Goal: Check status: Check status

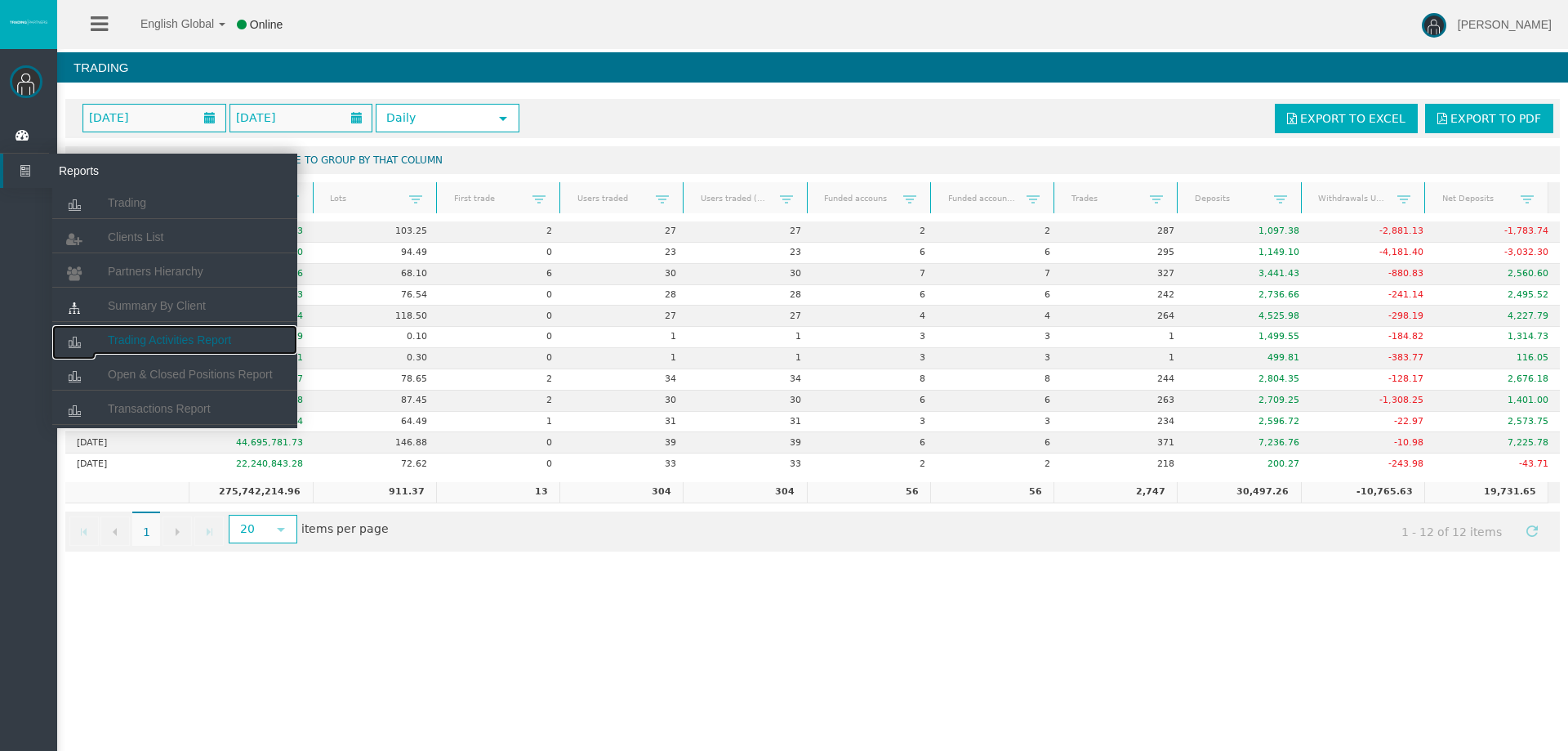
click at [165, 337] on span "Trading Activities Report" at bounding box center [170, 340] width 124 height 13
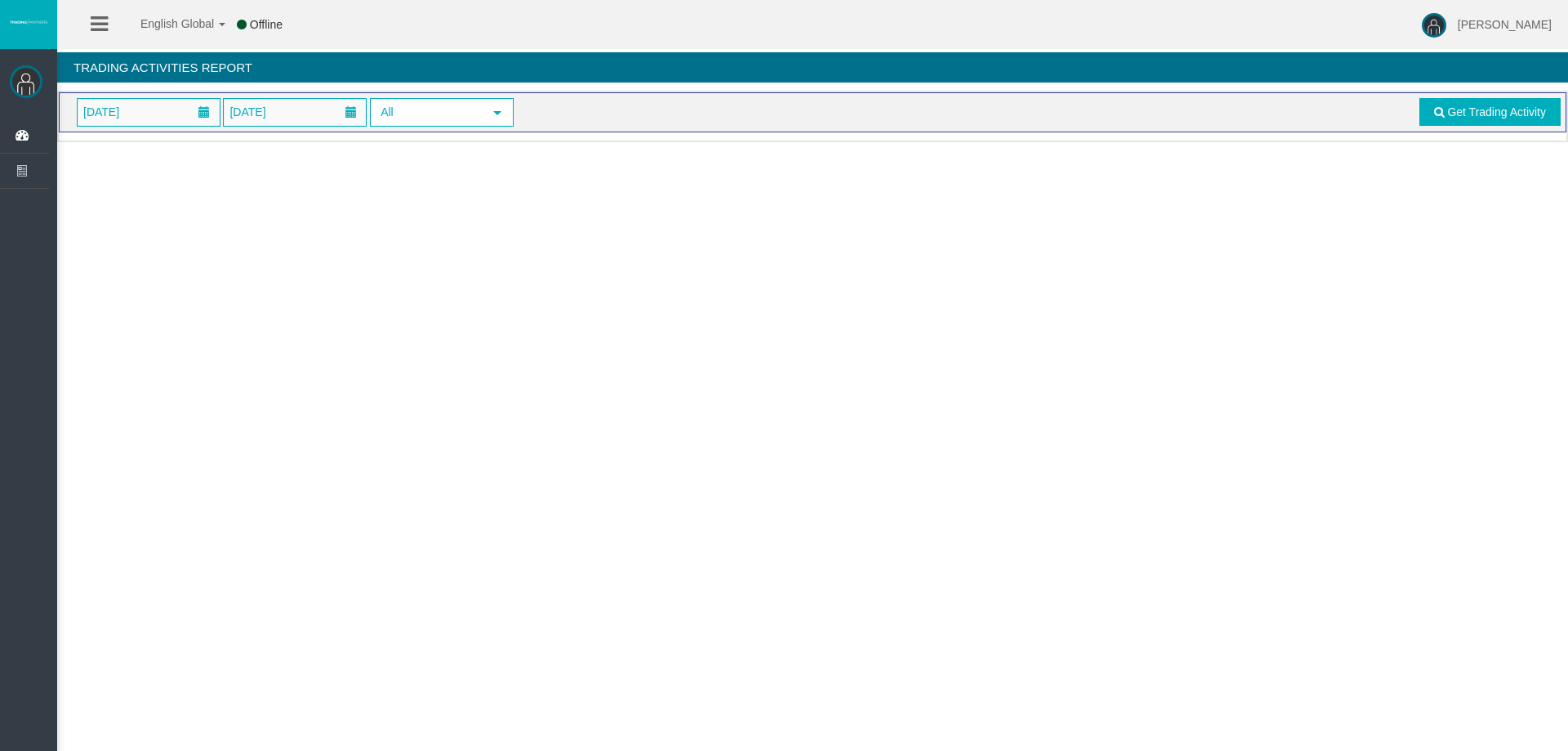
click at [170, 116] on span "[DATE]" at bounding box center [148, 112] width 142 height 27
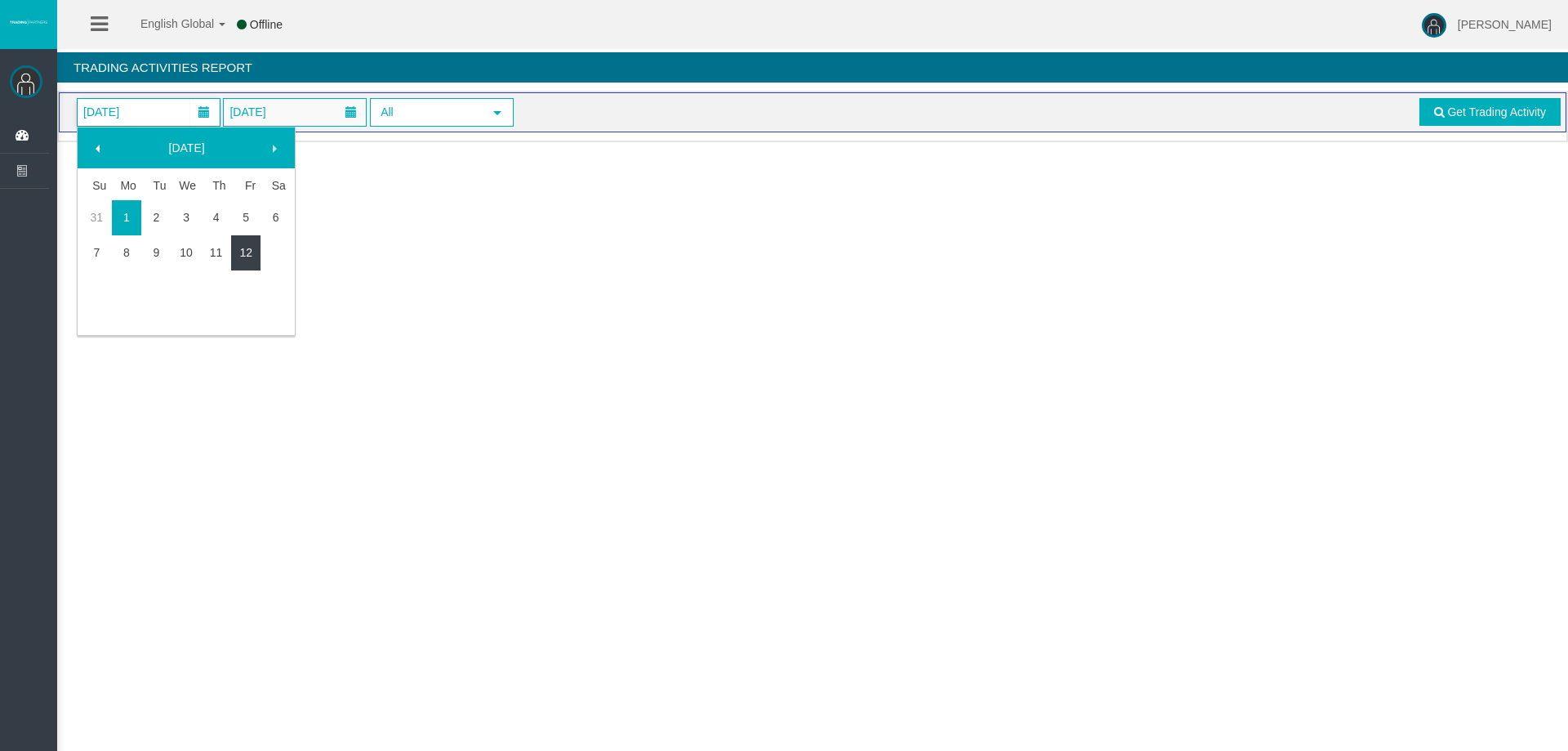
click at [243, 248] on link "12" at bounding box center [246, 252] width 30 height 29
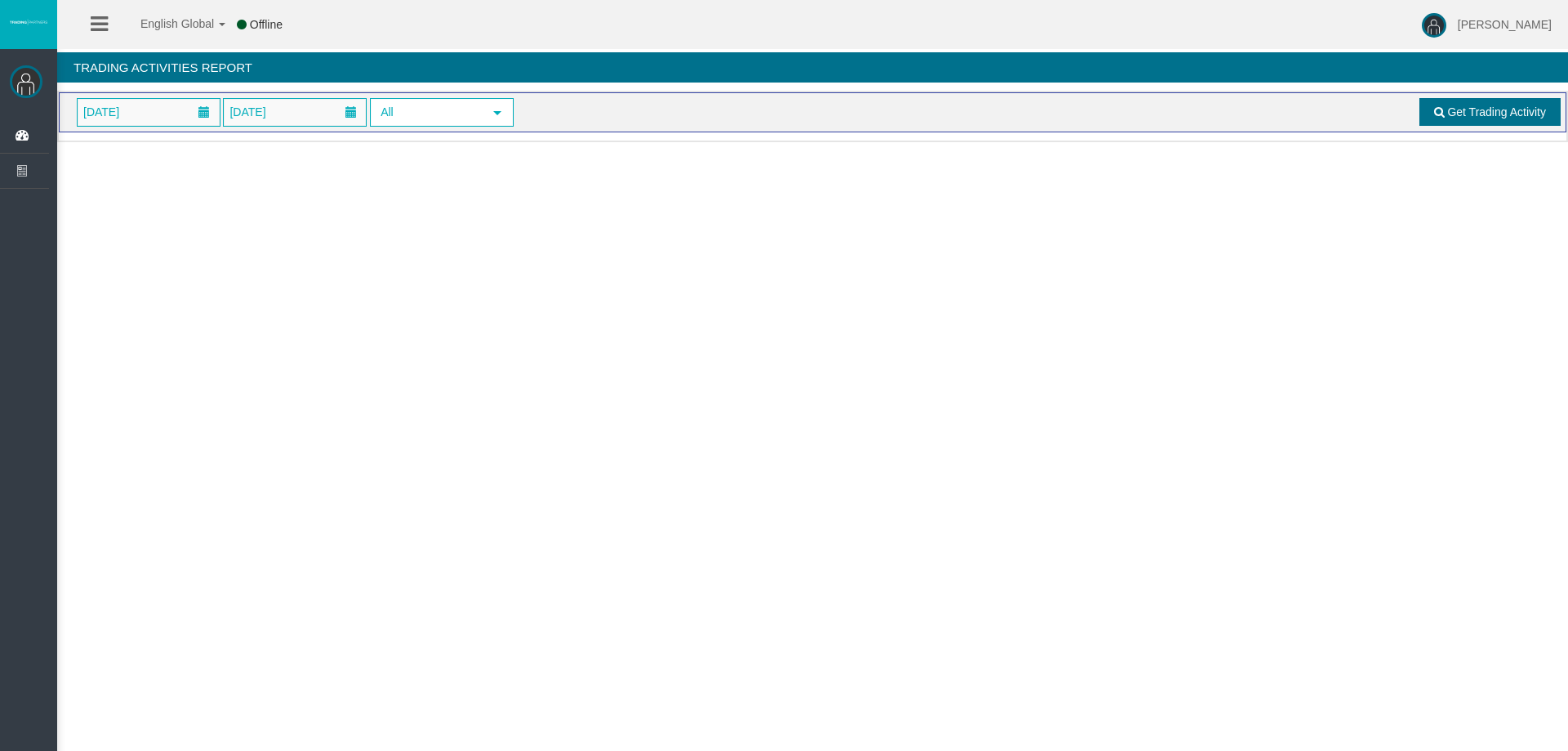
click at [1442, 116] on span at bounding box center [1440, 112] width 11 height 11
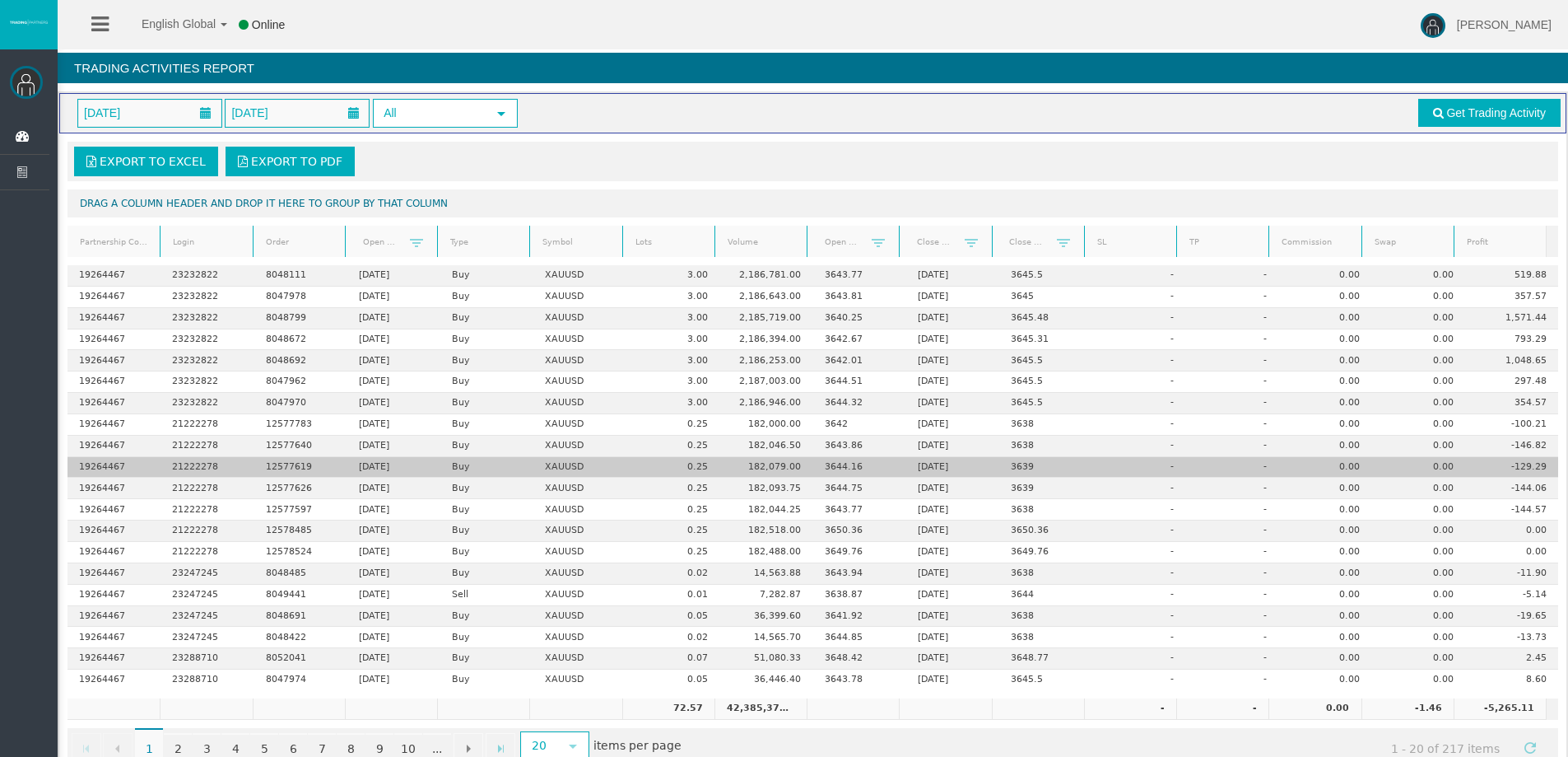
scroll to position [39, 0]
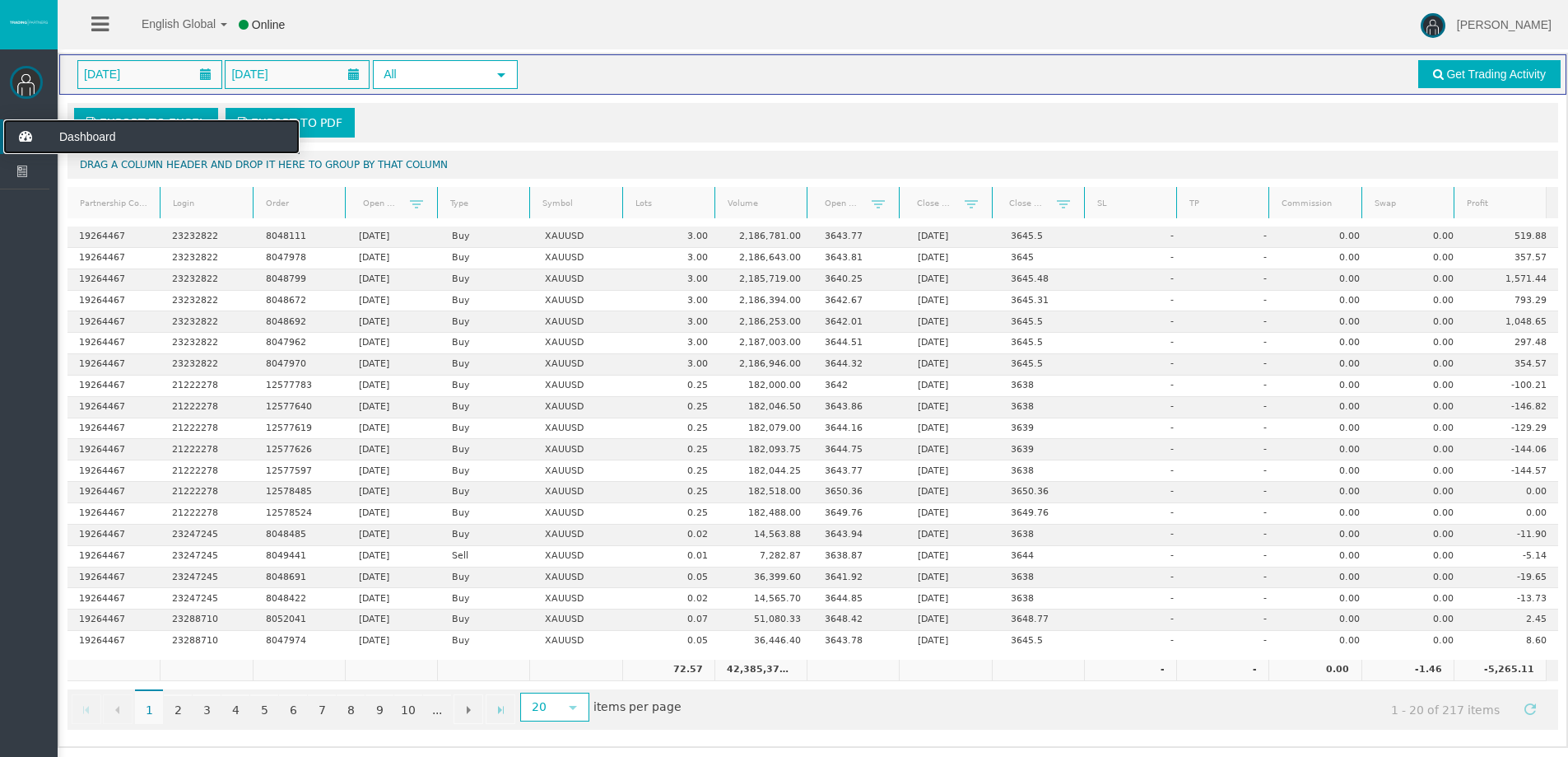
click at [16, 129] on icon at bounding box center [25, 136] width 43 height 34
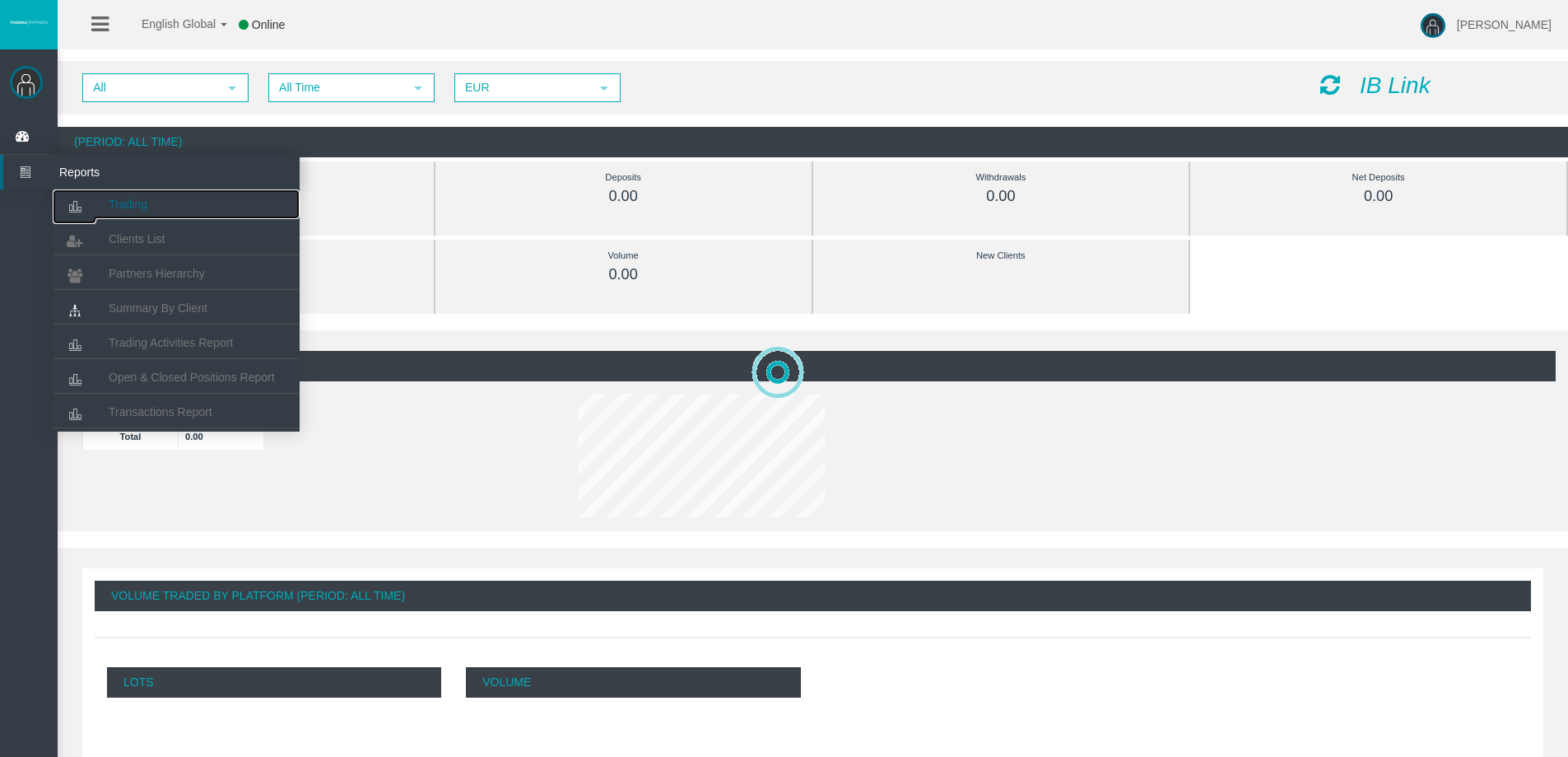
click at [102, 201] on link "Trading" at bounding box center [176, 204] width 247 height 30
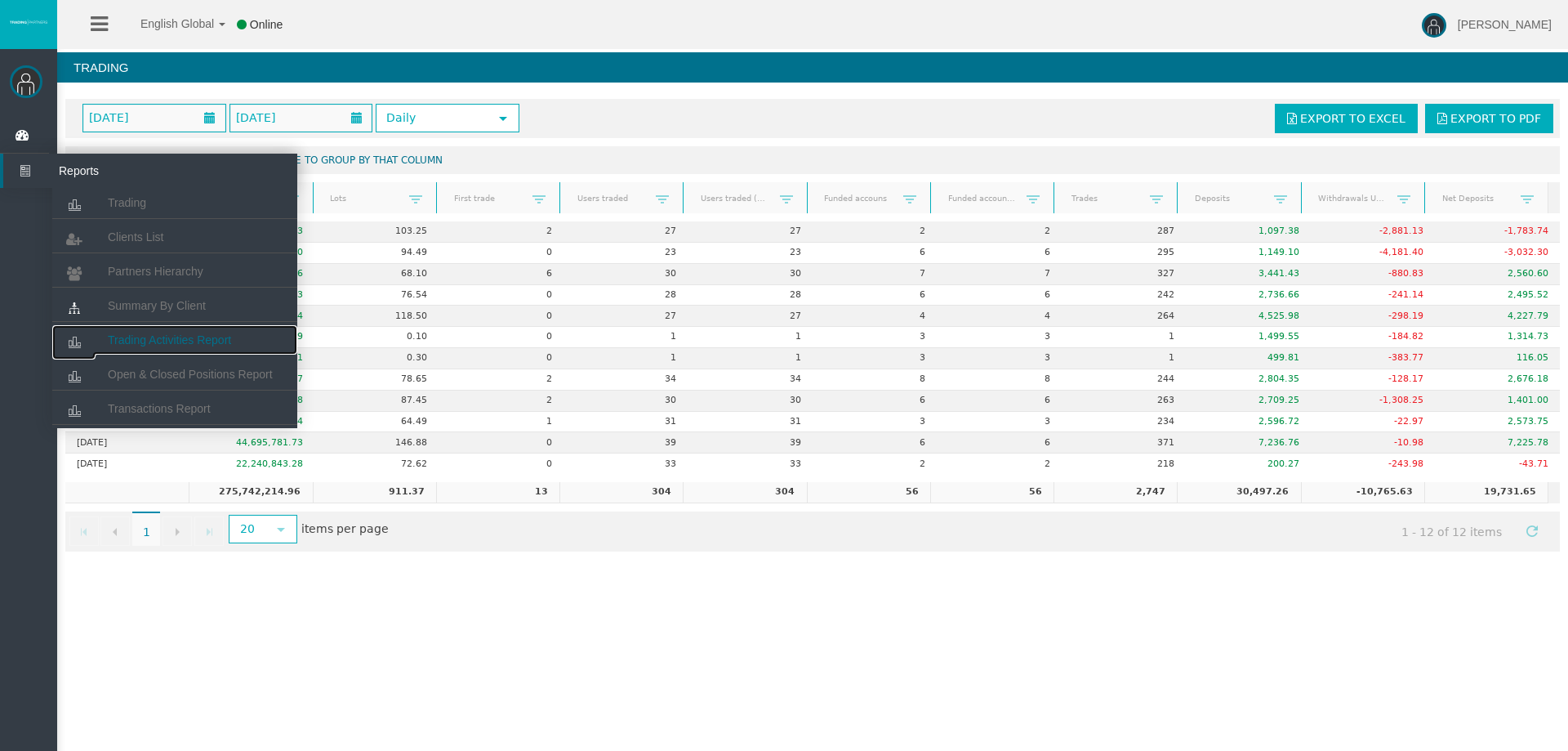
click at [170, 332] on link "Trading Activities Report" at bounding box center [174, 340] width 245 height 29
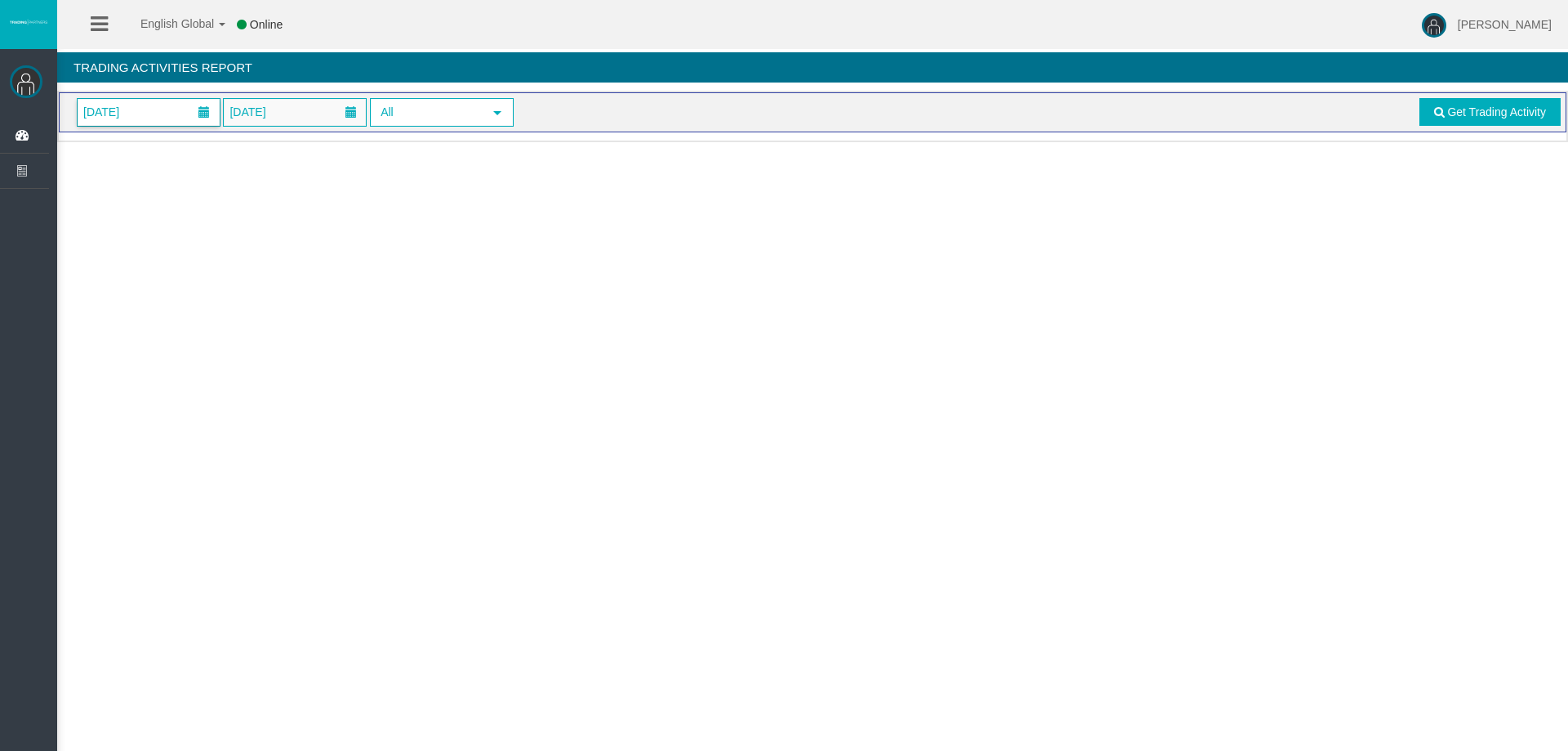
click at [124, 119] on span "[DATE]" at bounding box center [102, 112] width 46 height 23
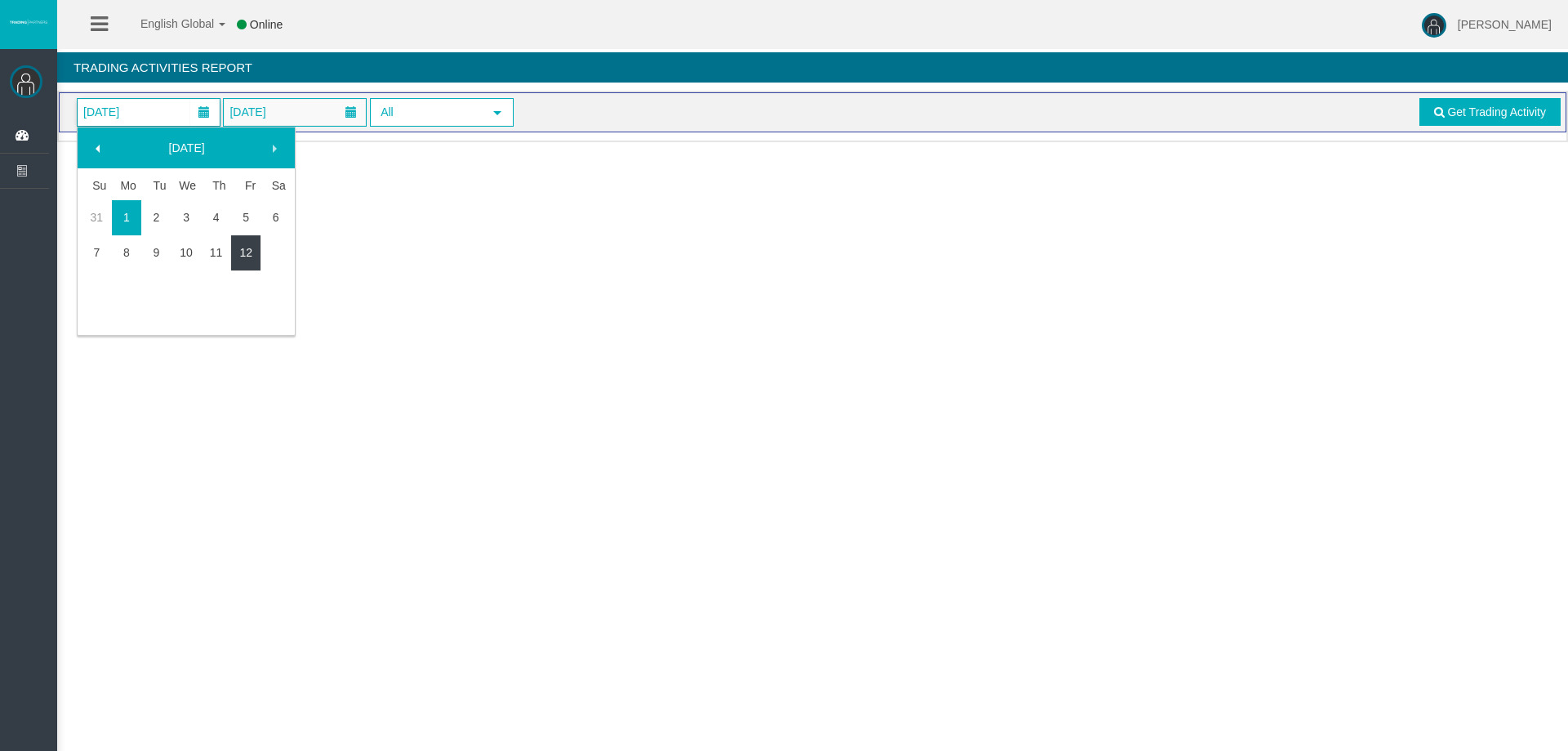
click at [244, 248] on link "12" at bounding box center [246, 252] width 30 height 29
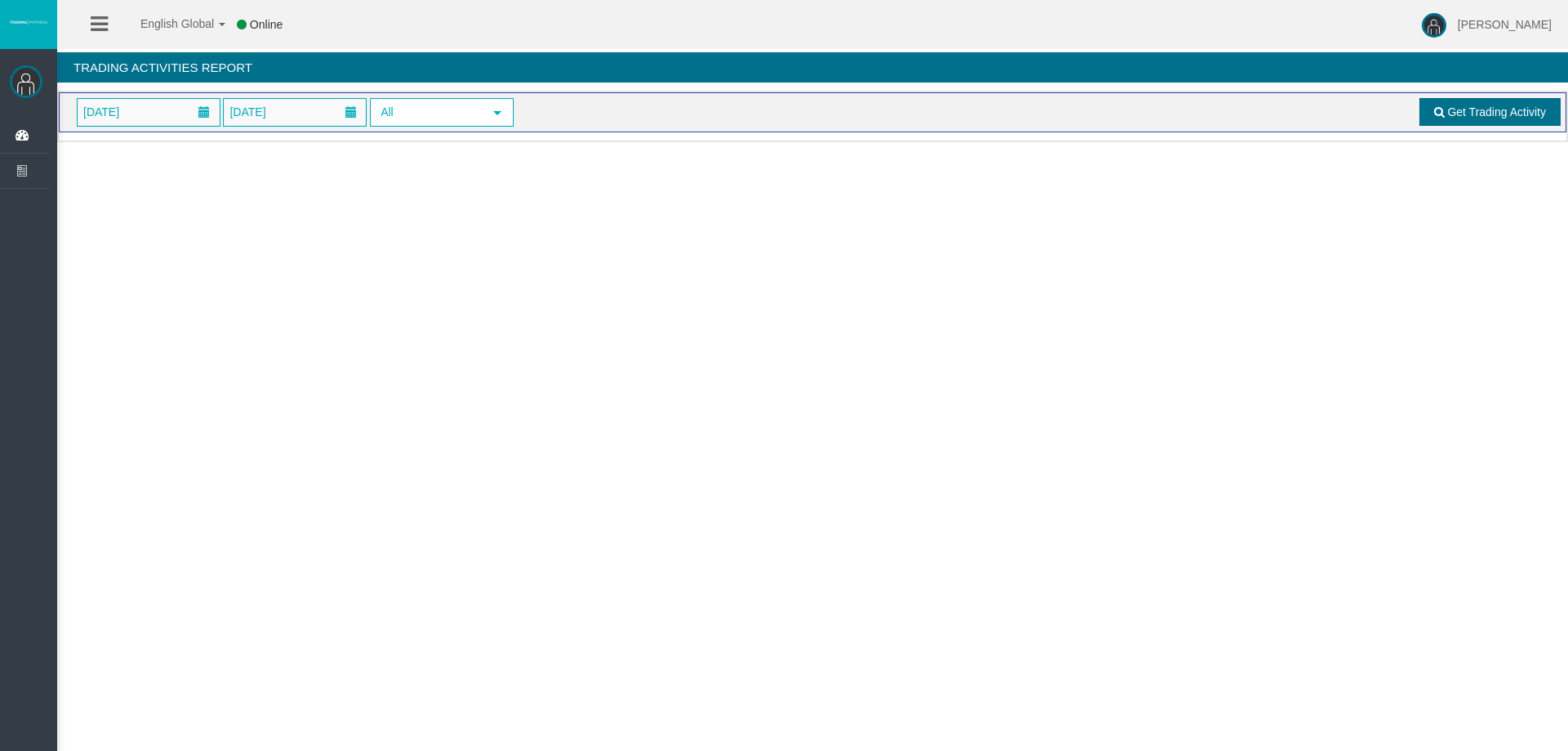
click at [1455, 105] on span "Get Trading Activity" at bounding box center [1497, 112] width 99 height 13
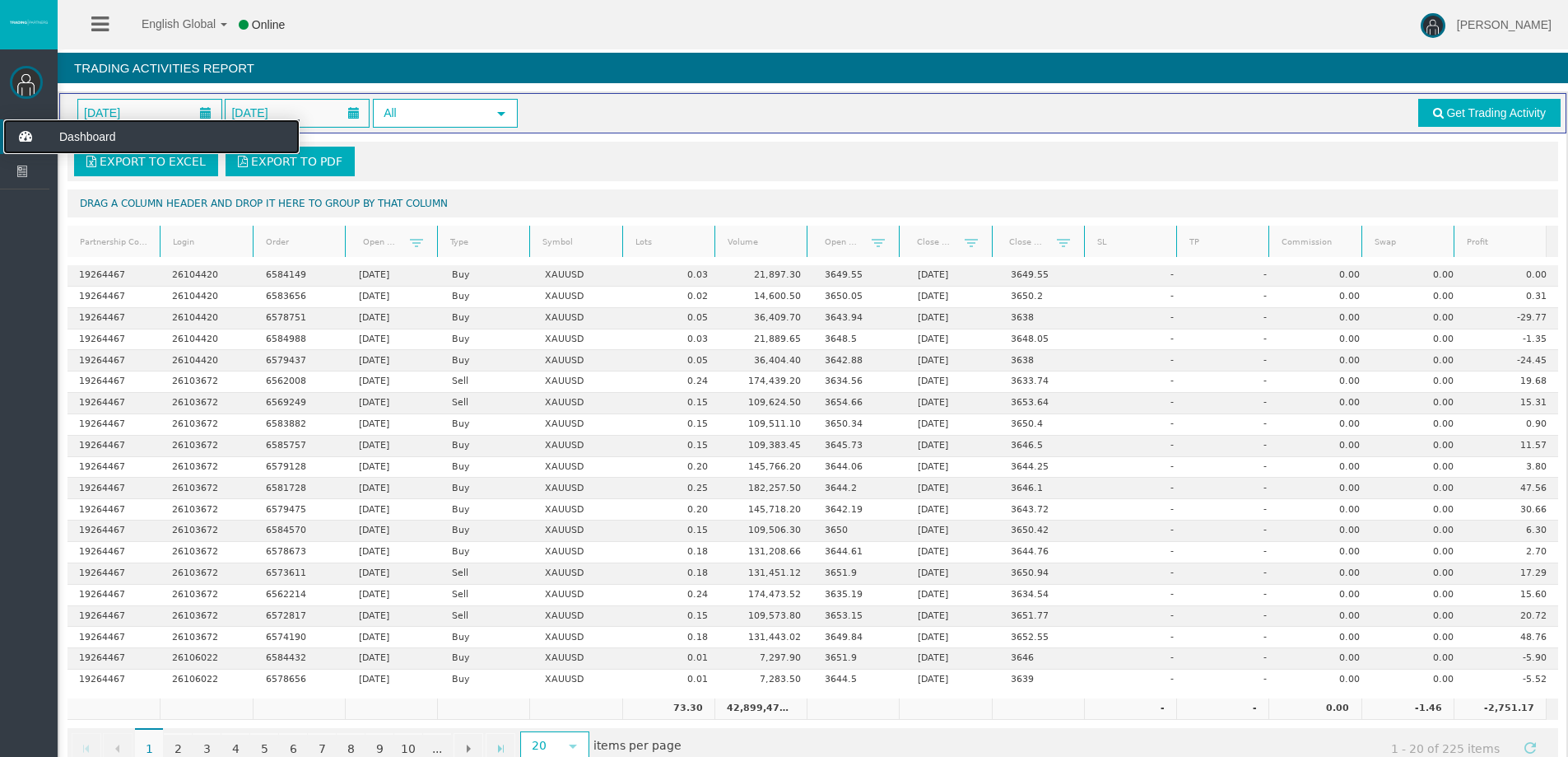
click at [30, 143] on icon at bounding box center [25, 136] width 43 height 34
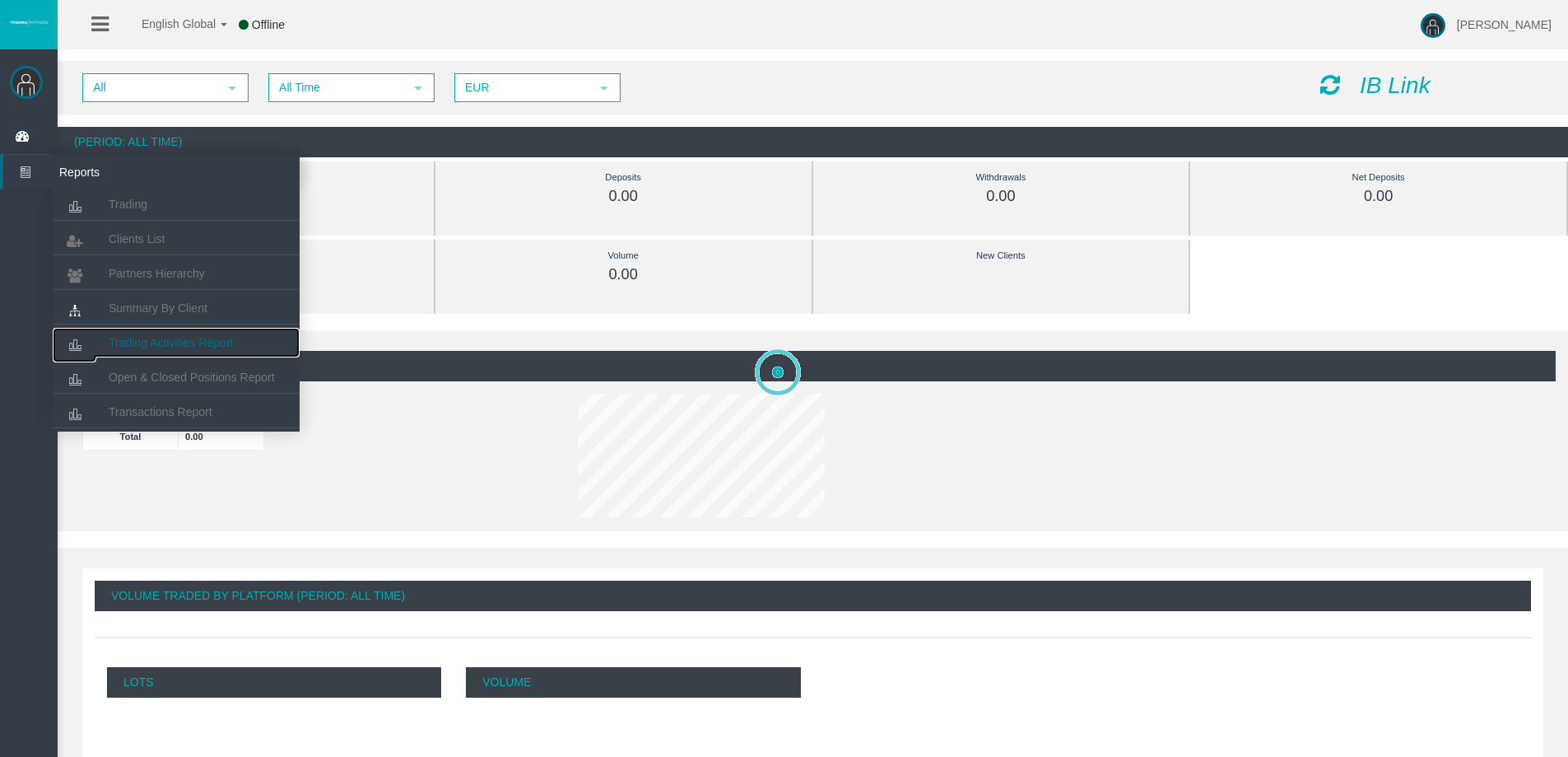
click at [141, 332] on link "Trading Activities Report" at bounding box center [176, 343] width 247 height 30
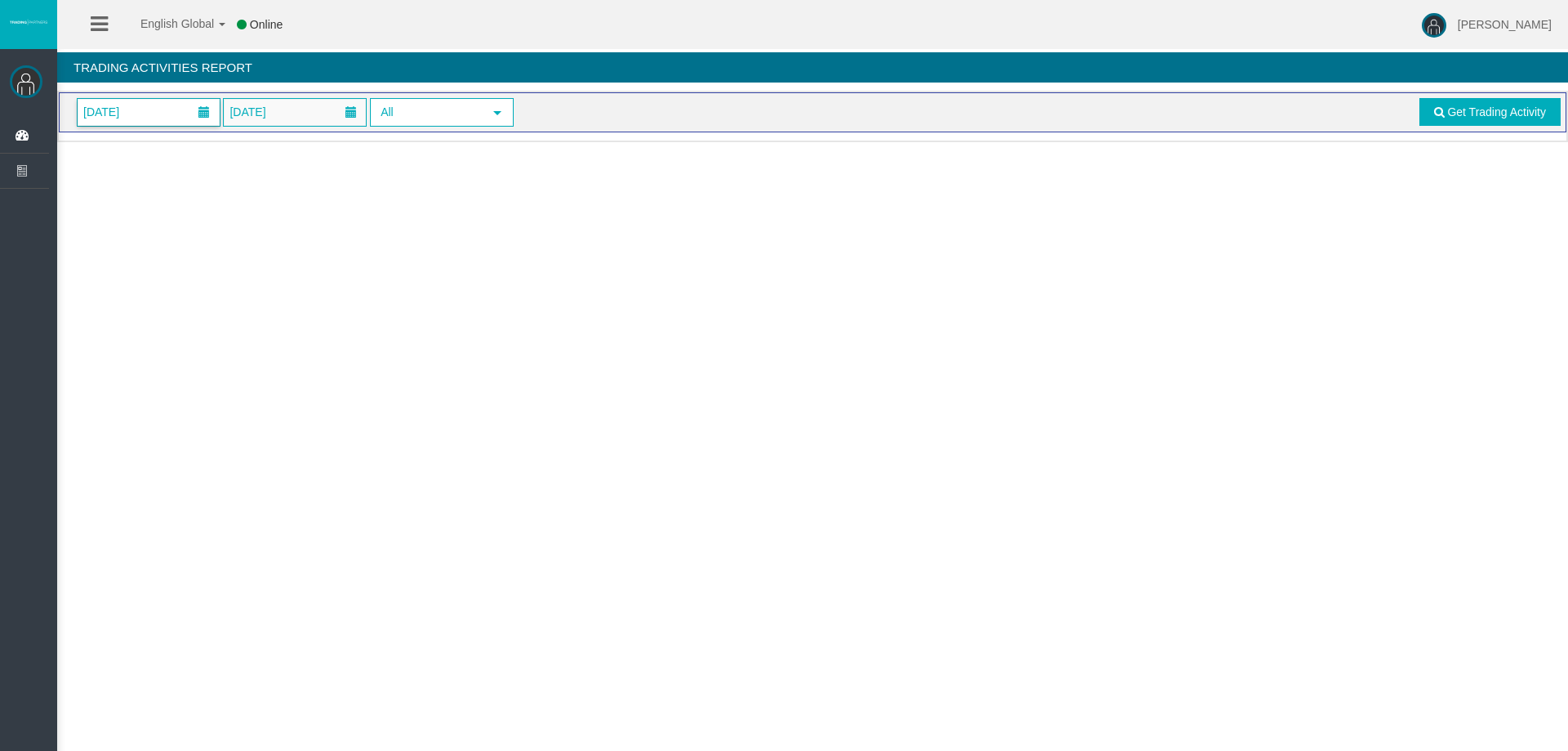
click at [158, 106] on span "[DATE]" at bounding box center [148, 112] width 142 height 27
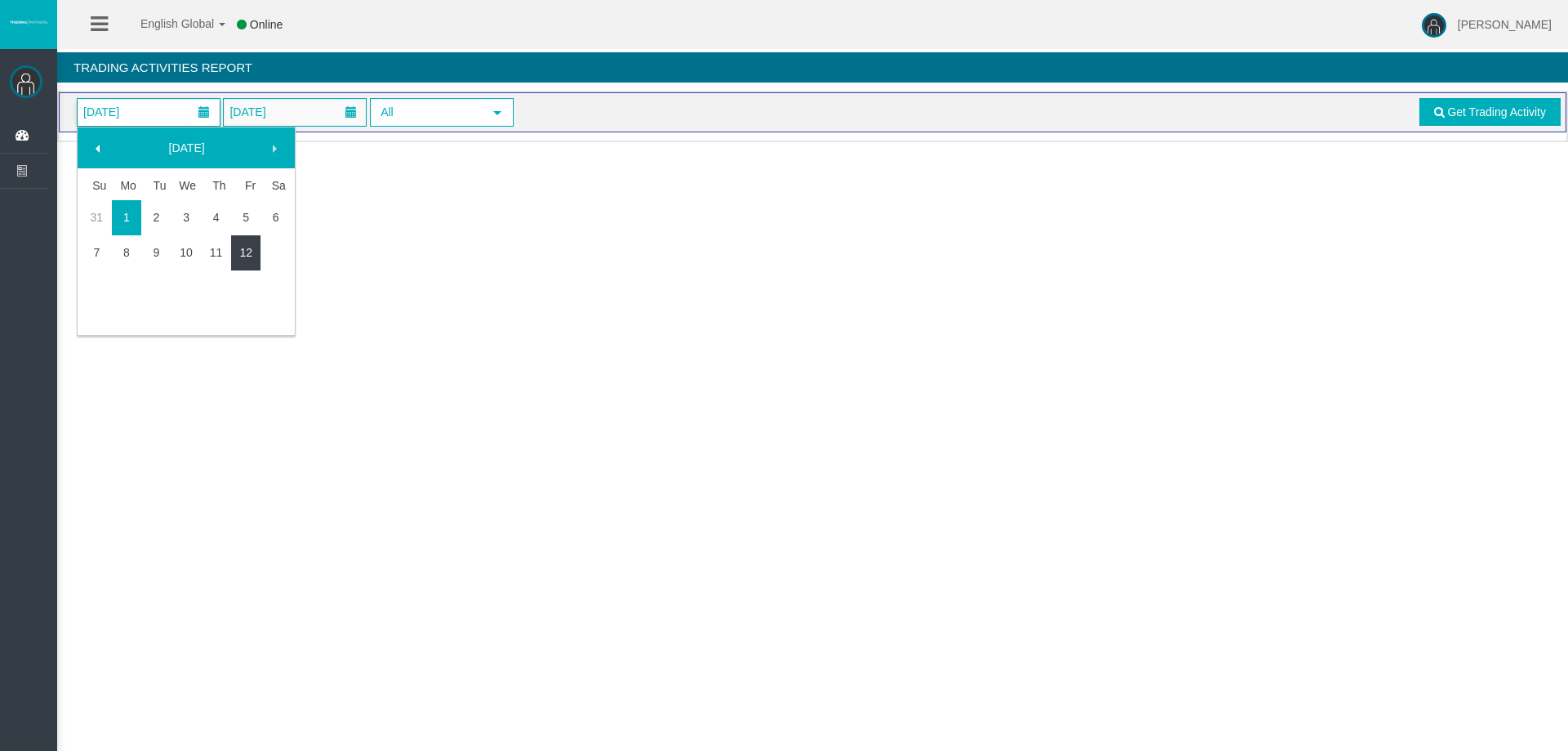
click at [237, 257] on link "12" at bounding box center [246, 252] width 30 height 29
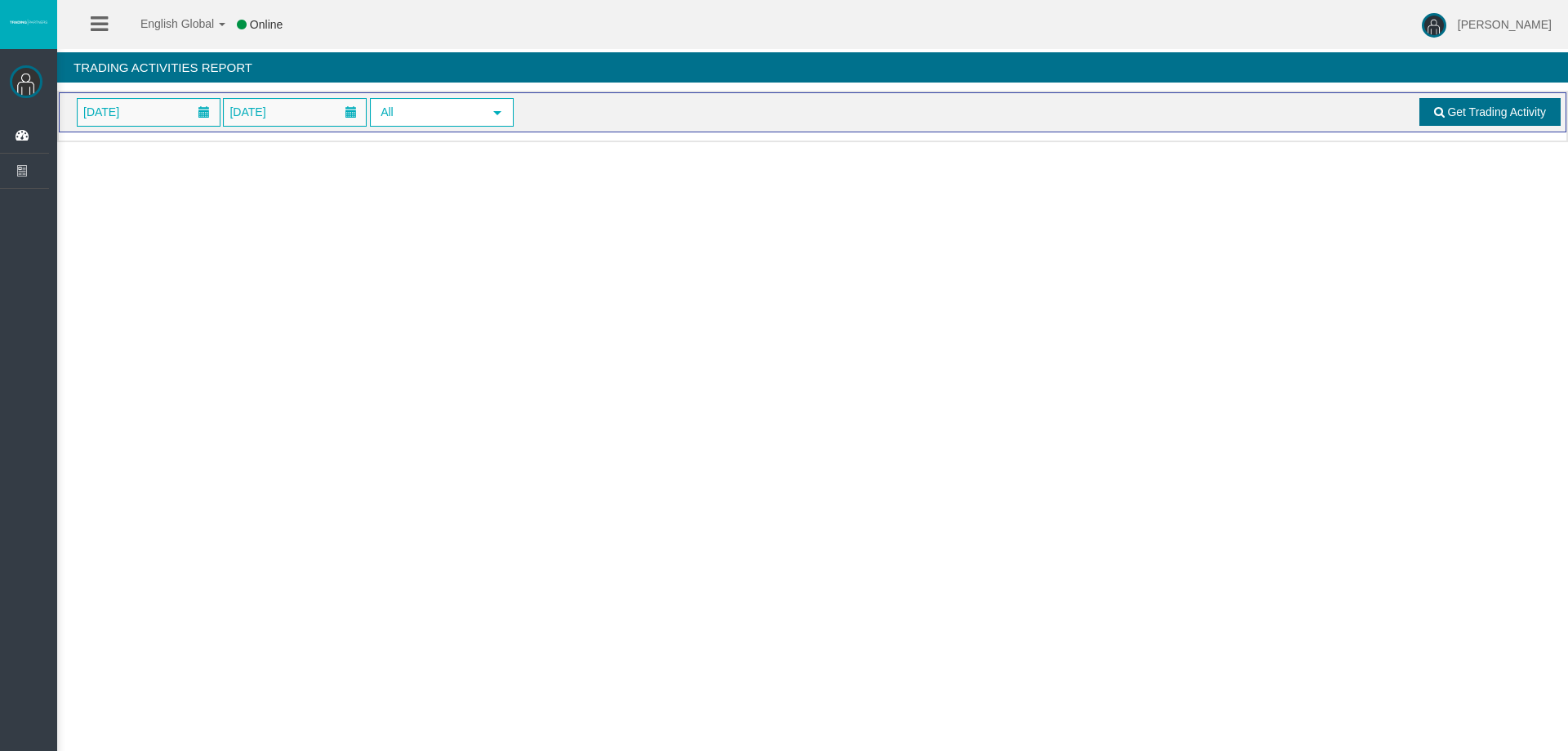
click at [1428, 111] on link "Get Trading Activity" at bounding box center [1490, 112] width 142 height 28
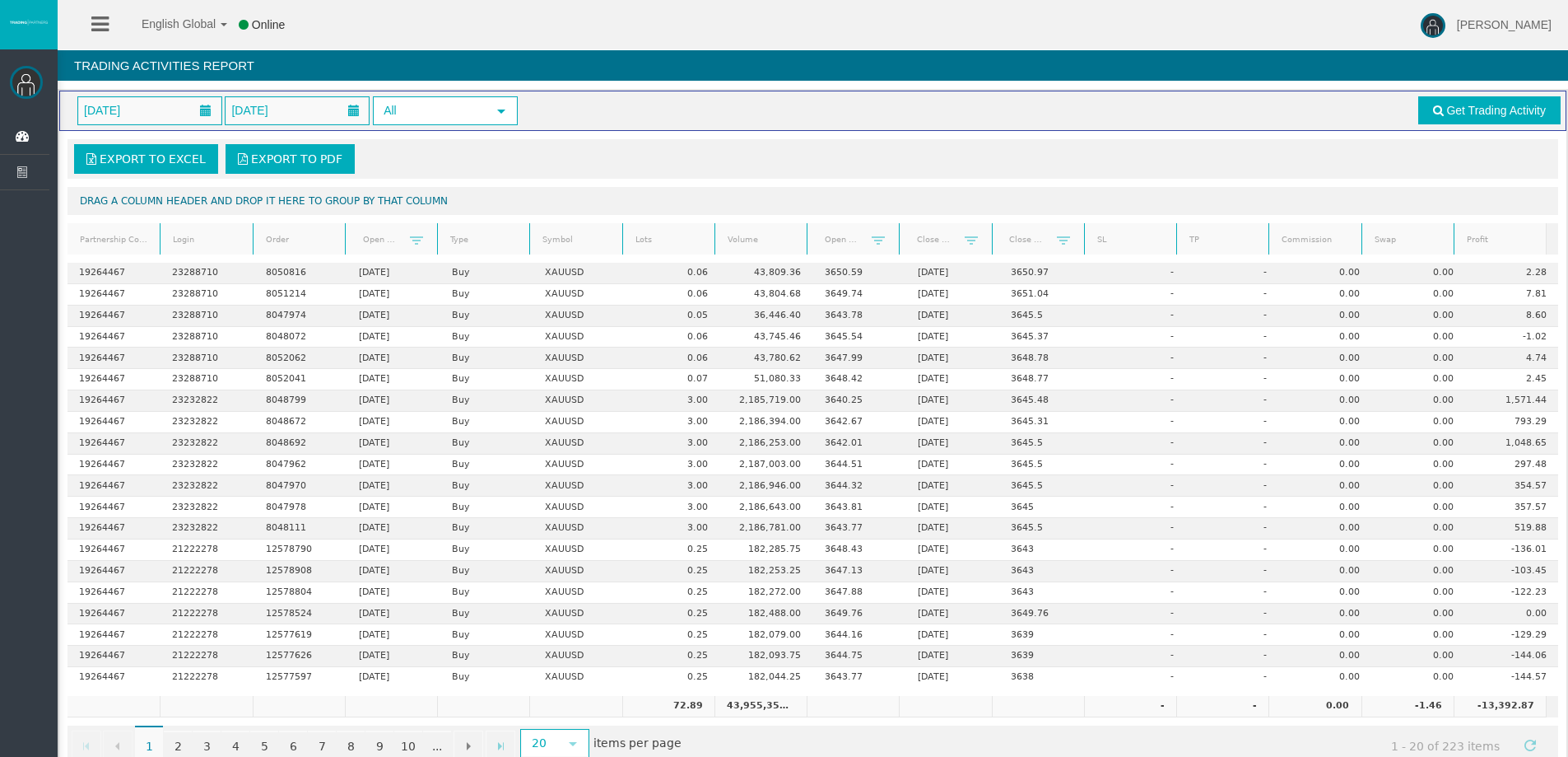
scroll to position [39, 0]
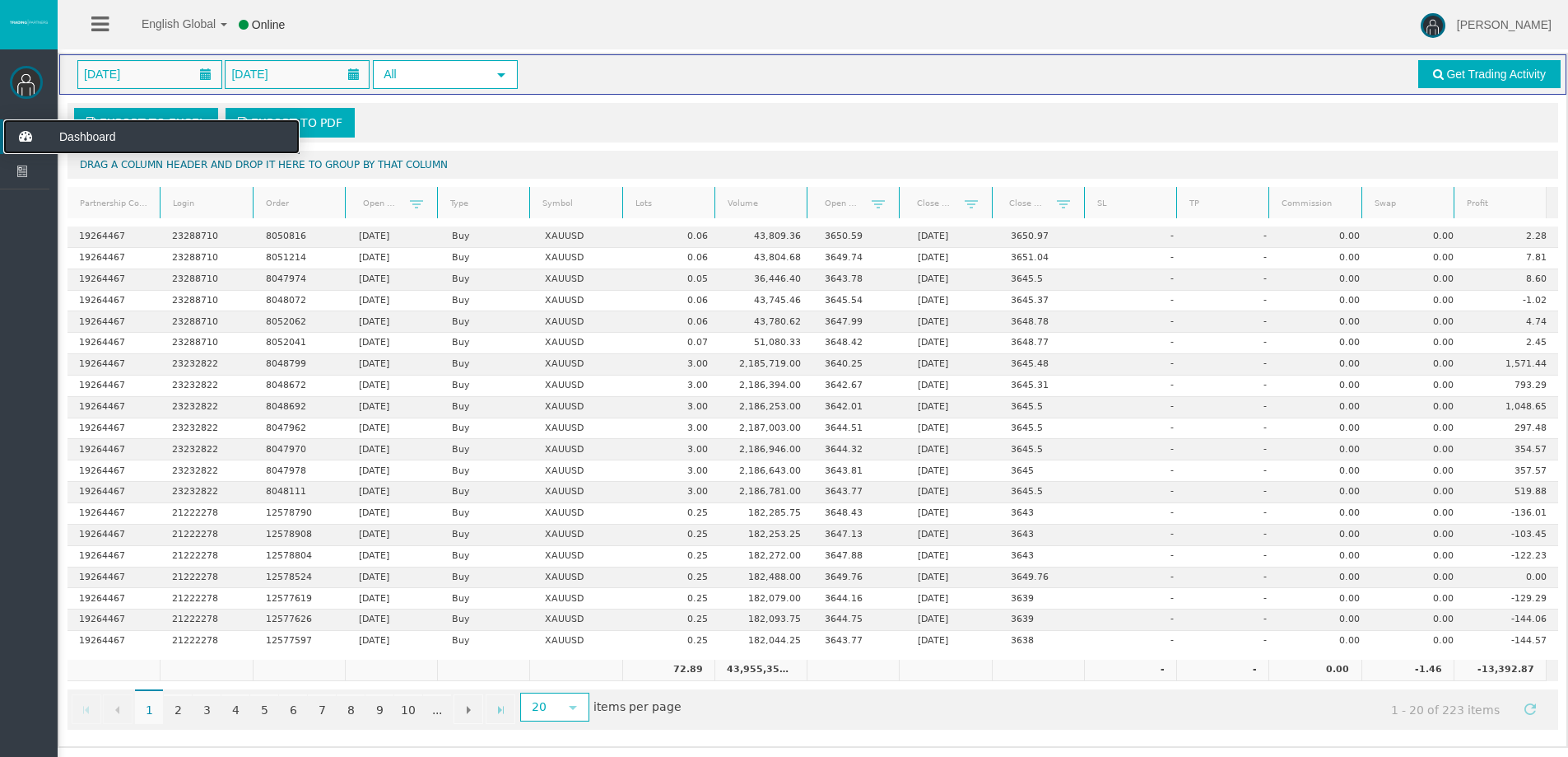
click at [34, 132] on icon at bounding box center [25, 136] width 43 height 34
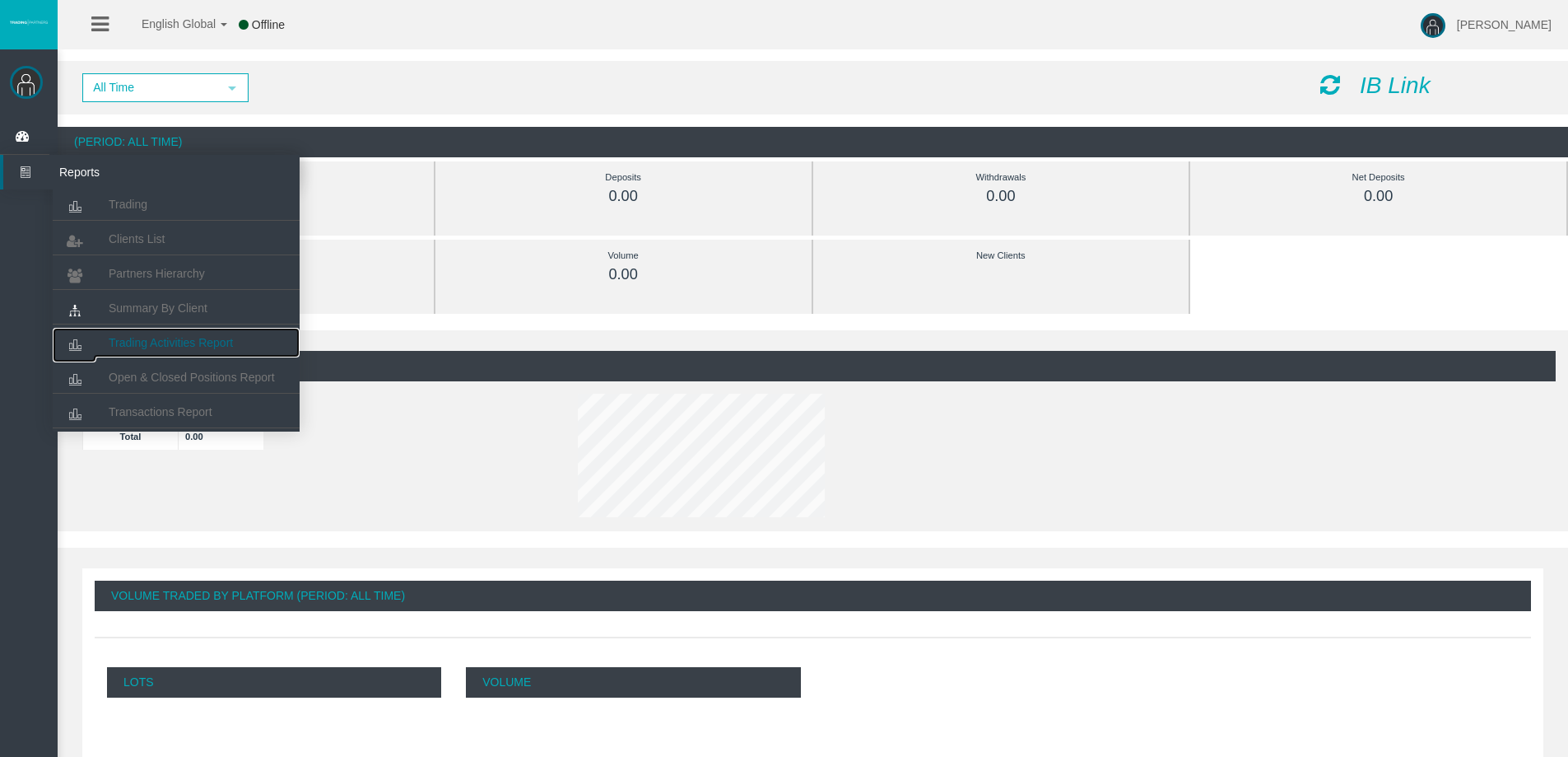
click at [176, 349] on link "Trading Activities Report" at bounding box center [176, 343] width 247 height 30
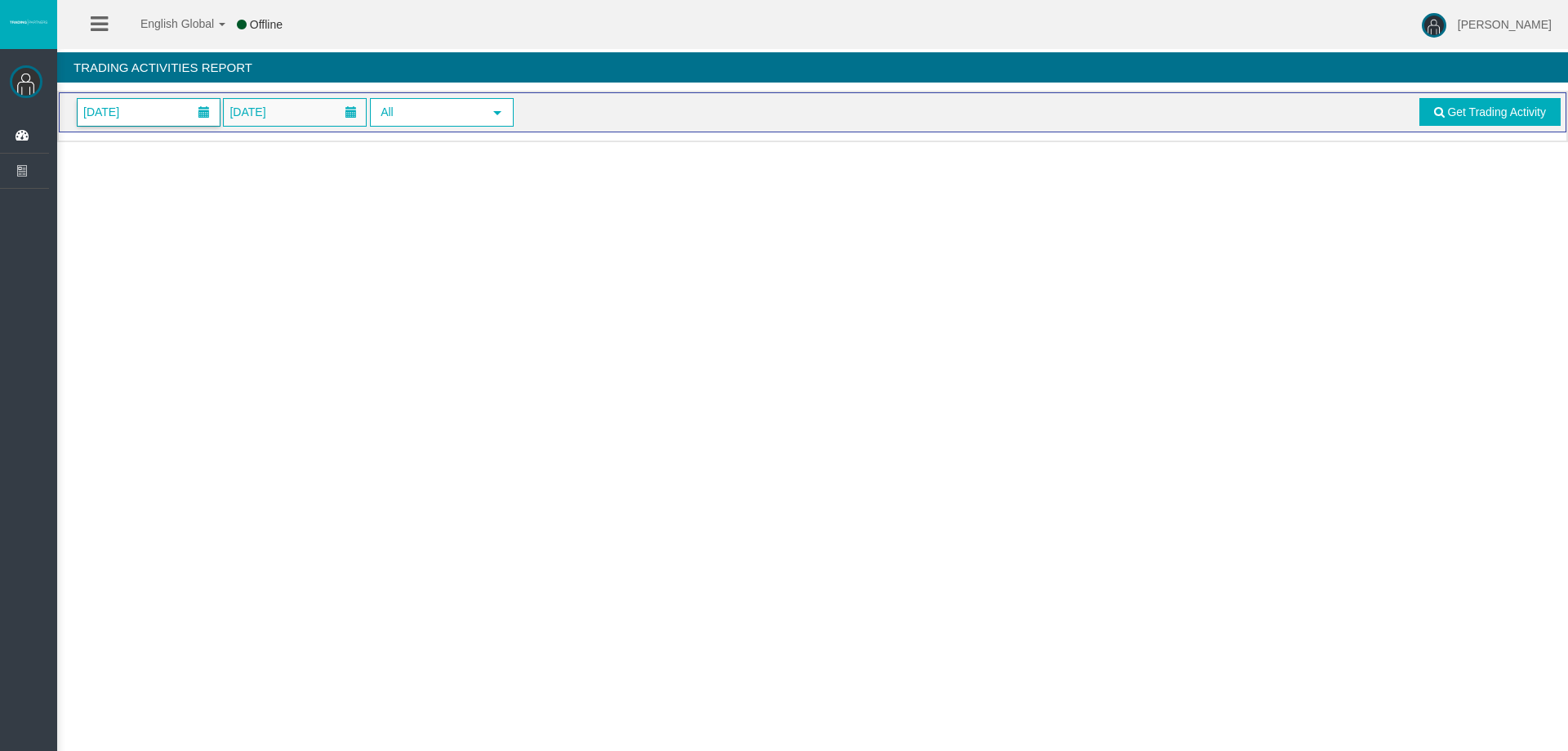
click at [161, 105] on span "[DATE]" at bounding box center [148, 112] width 142 height 27
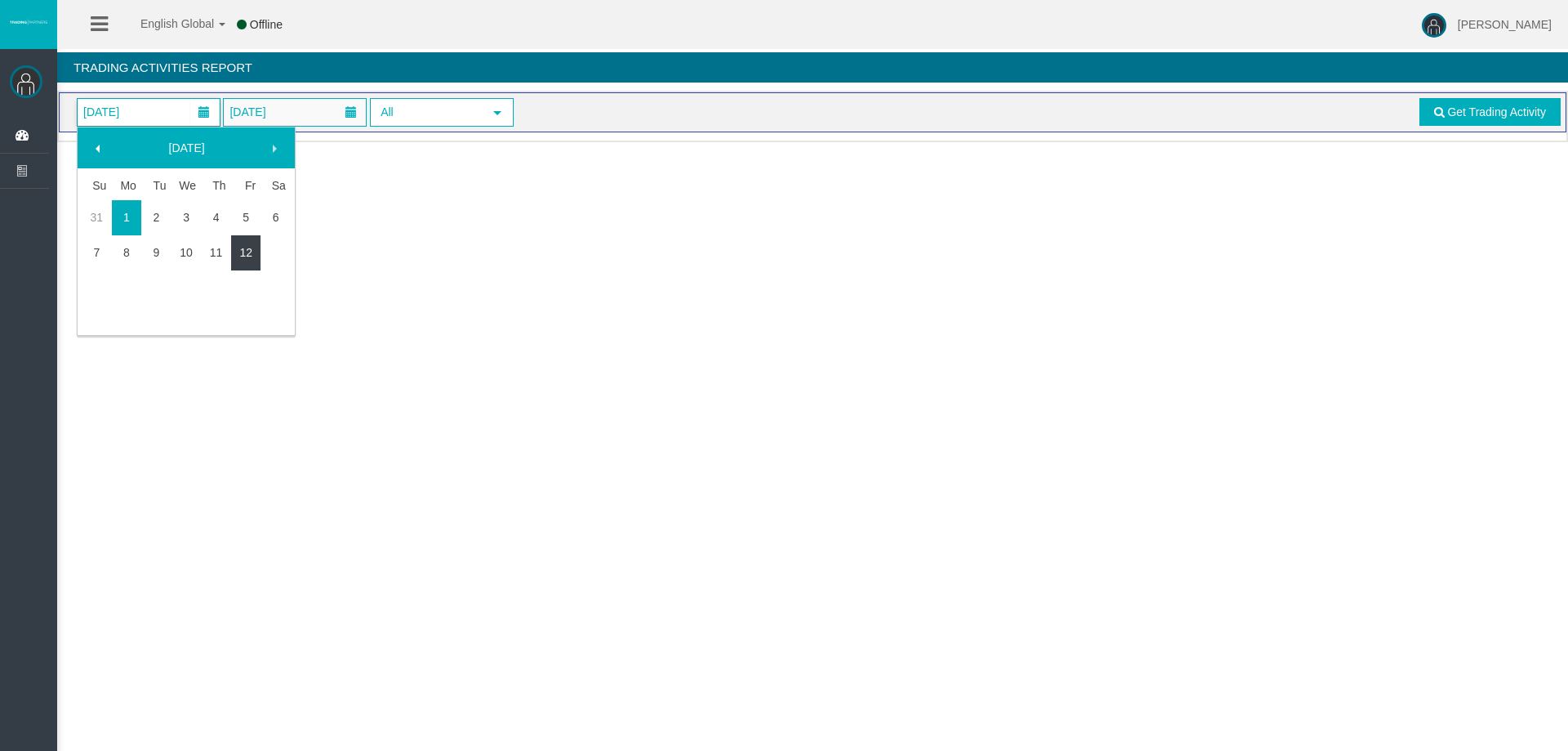
click at [247, 244] on link "12" at bounding box center [246, 252] width 30 height 29
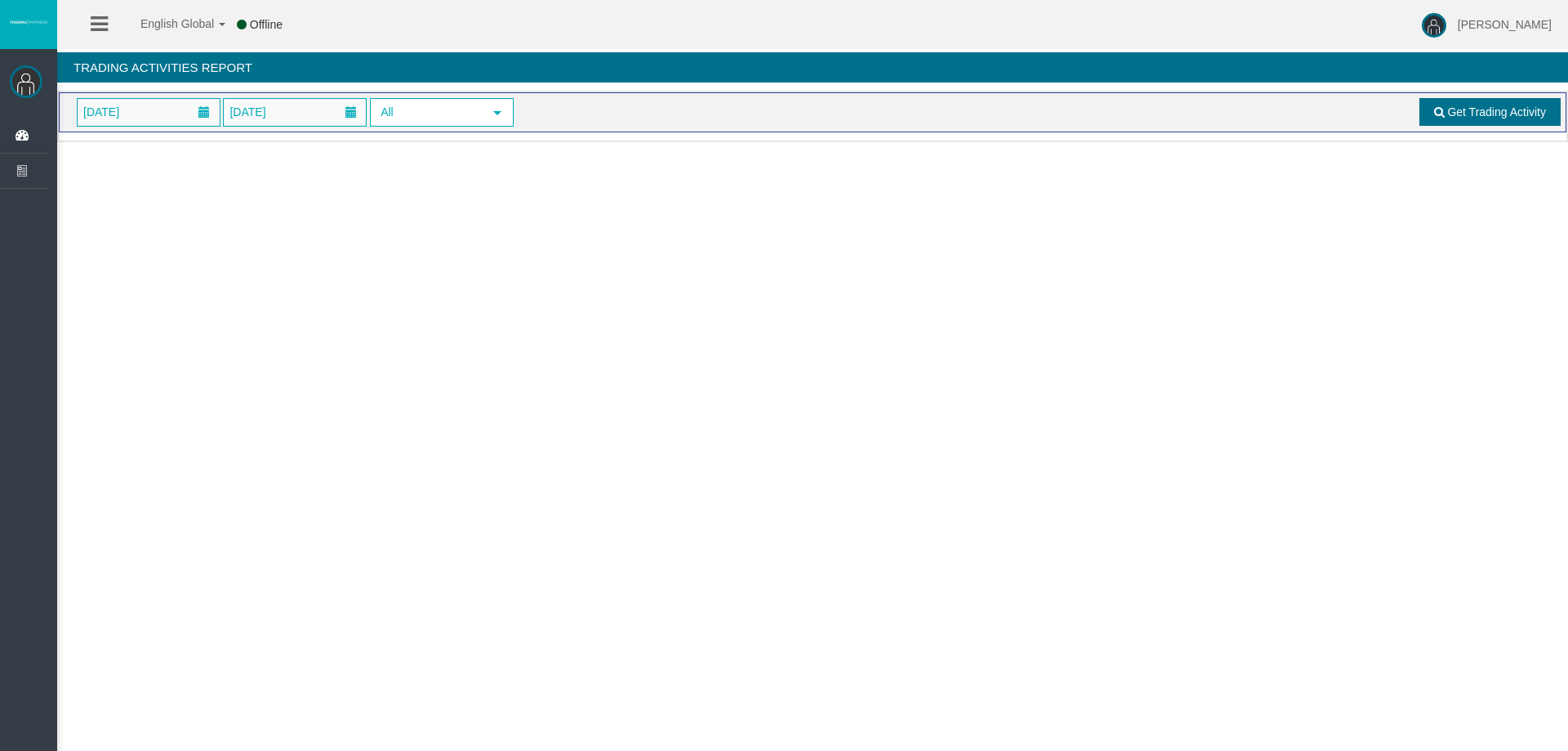
click at [1442, 112] on span at bounding box center [1440, 112] width 11 height 11
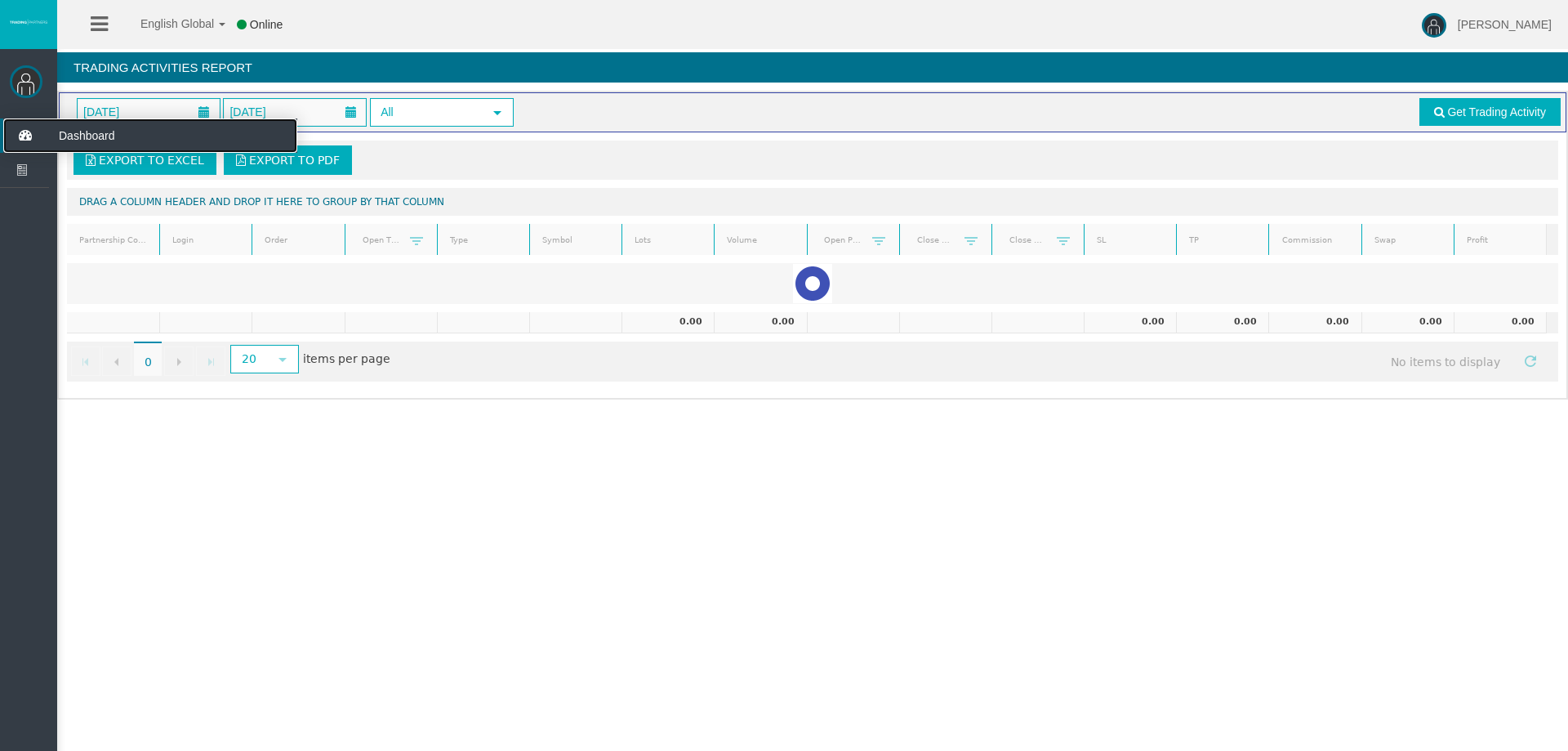
click at [22, 127] on icon at bounding box center [25, 135] width 43 height 34
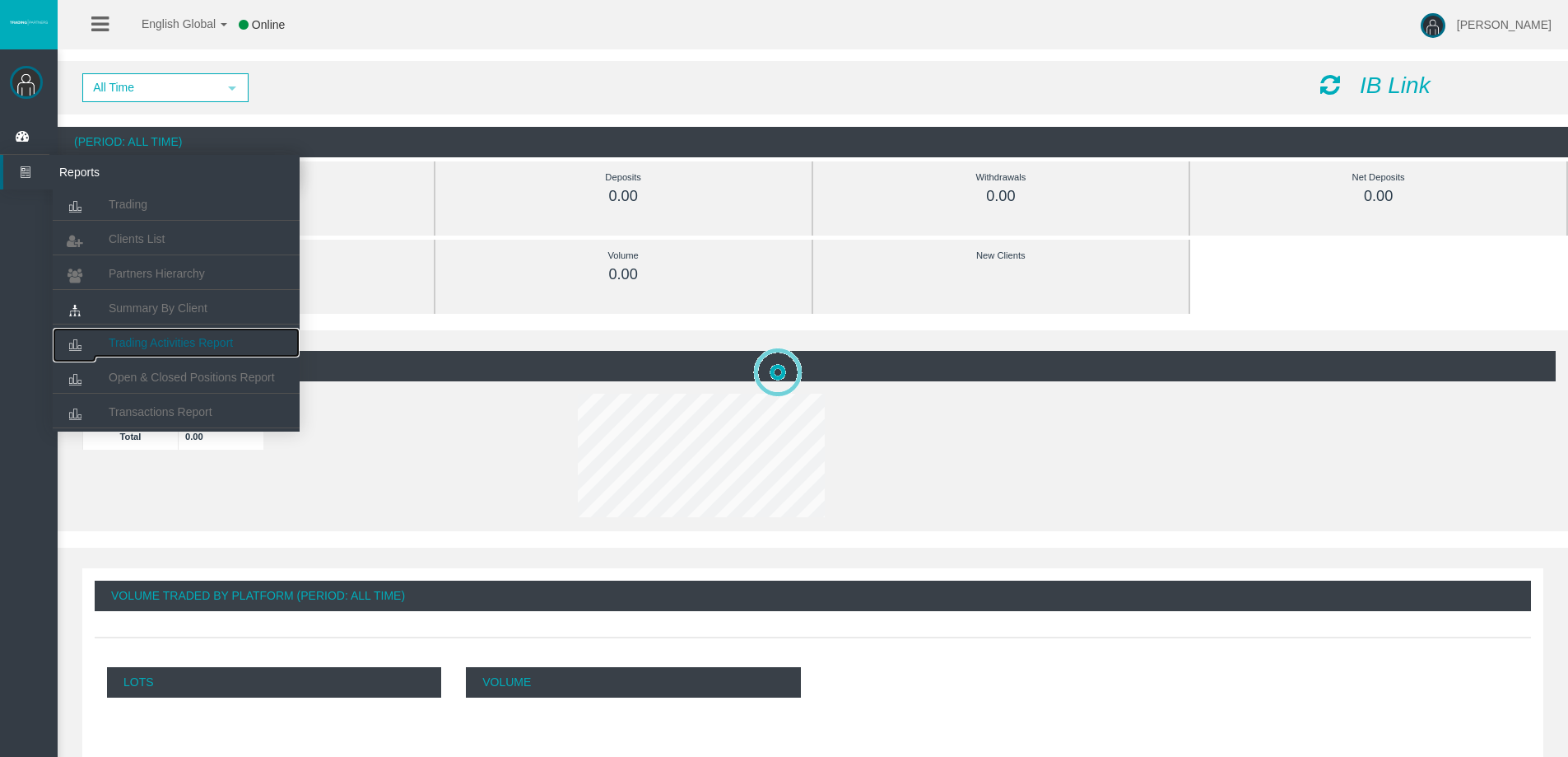
click at [190, 348] on span "Trading Activities Report" at bounding box center [171, 343] width 125 height 13
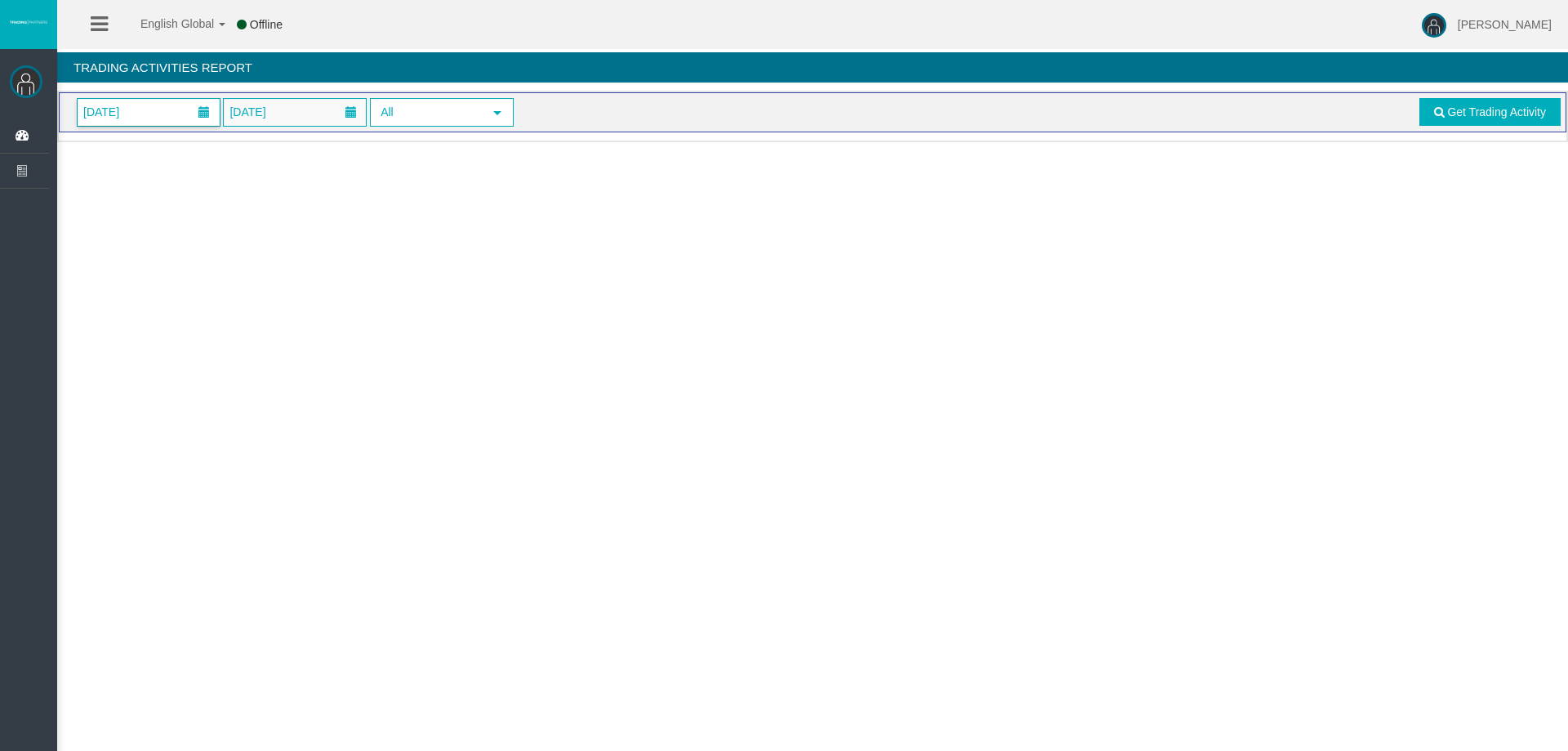
click at [180, 100] on span "[DATE]" at bounding box center [148, 112] width 142 height 27
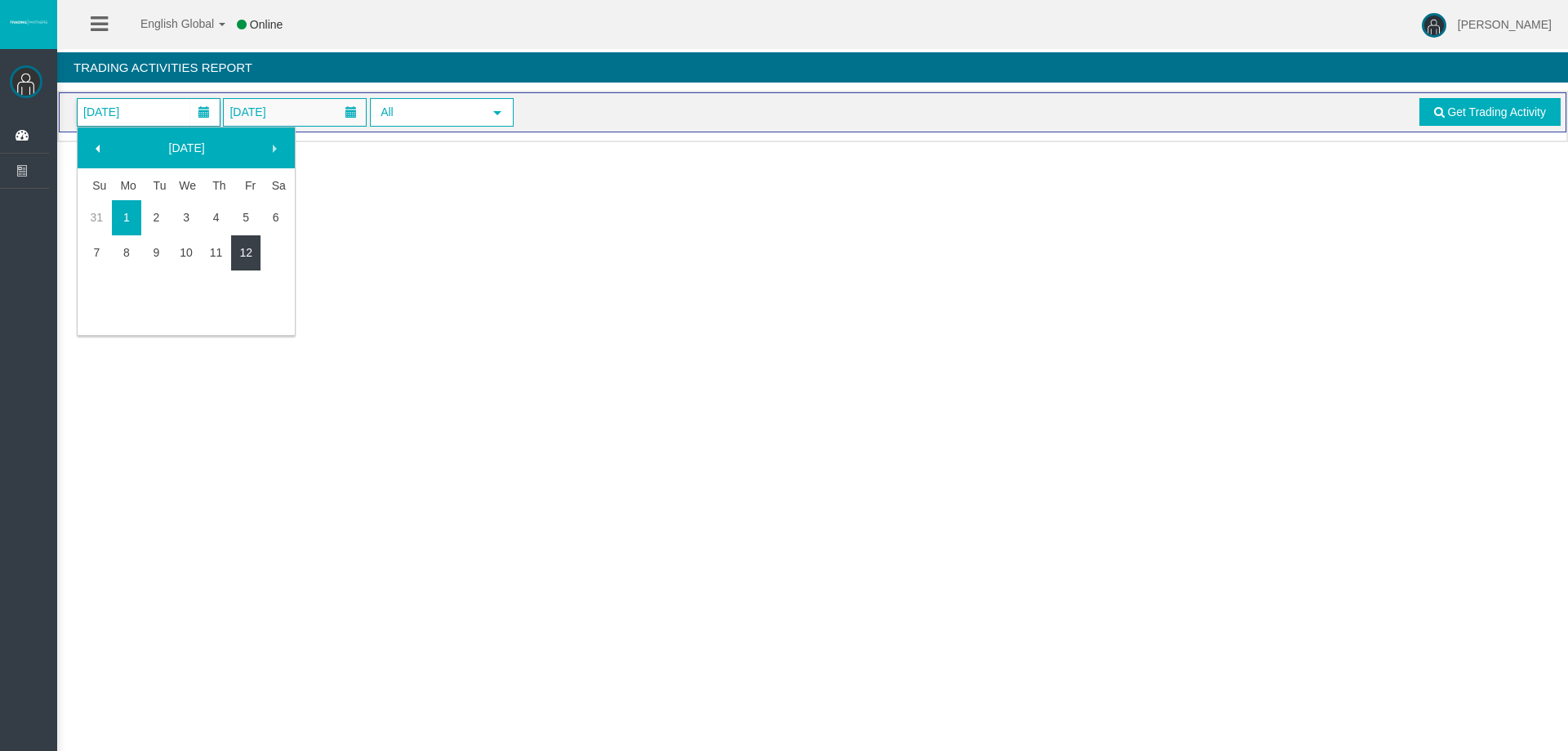
click at [240, 243] on link "12" at bounding box center [246, 252] width 30 height 29
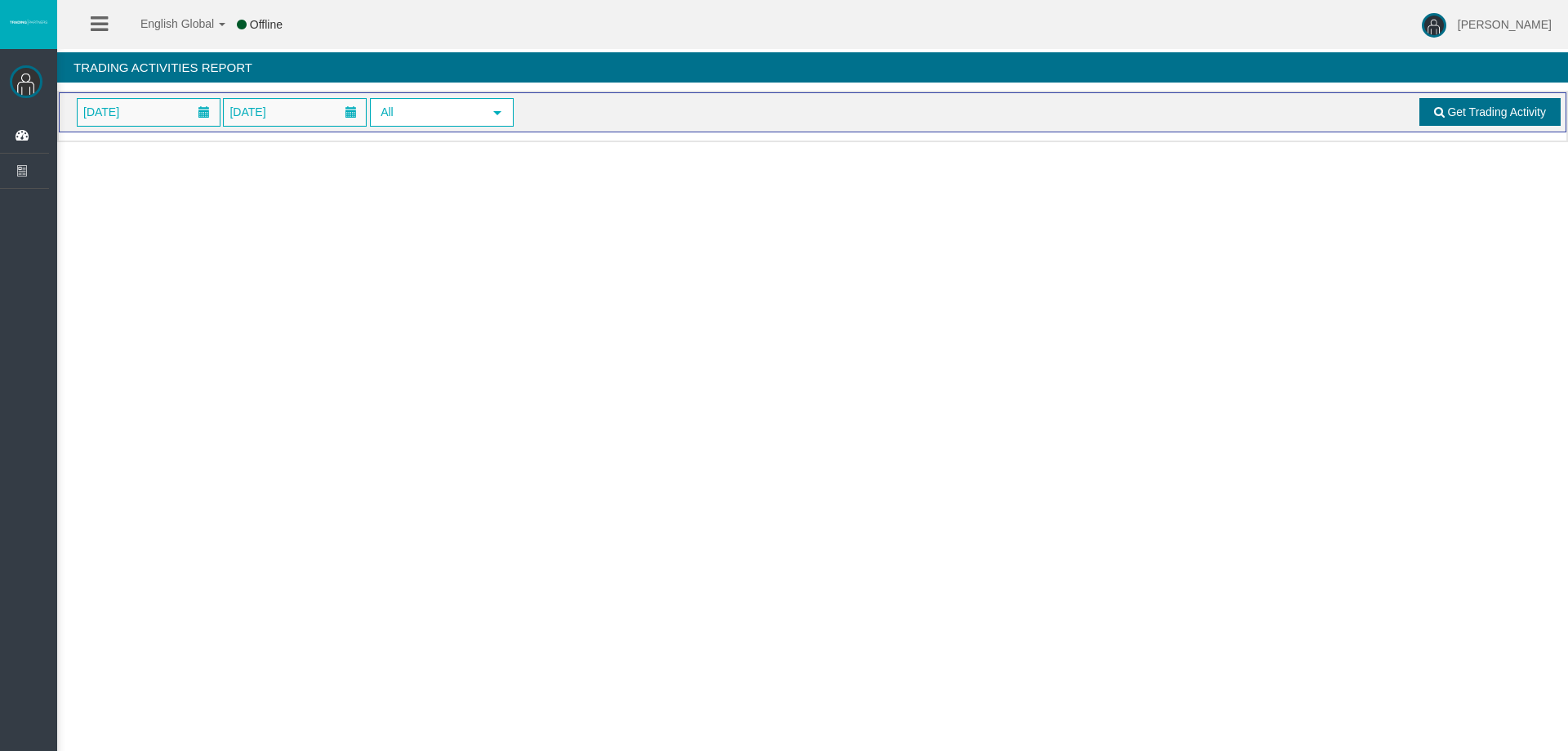
click at [1491, 112] on span "Get Trading Activity" at bounding box center [1497, 112] width 99 height 13
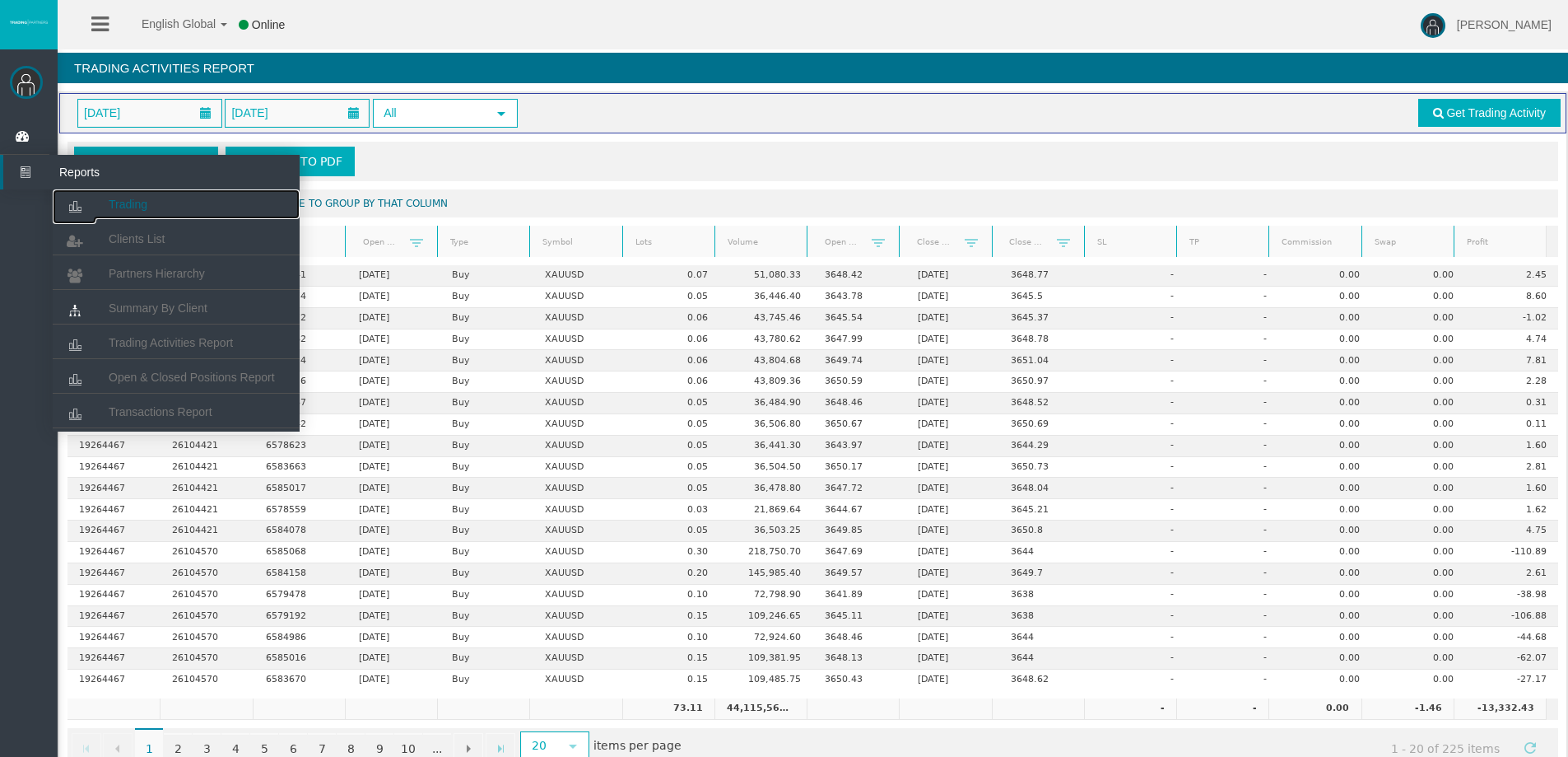
click at [139, 214] on link "Trading" at bounding box center [176, 204] width 247 height 30
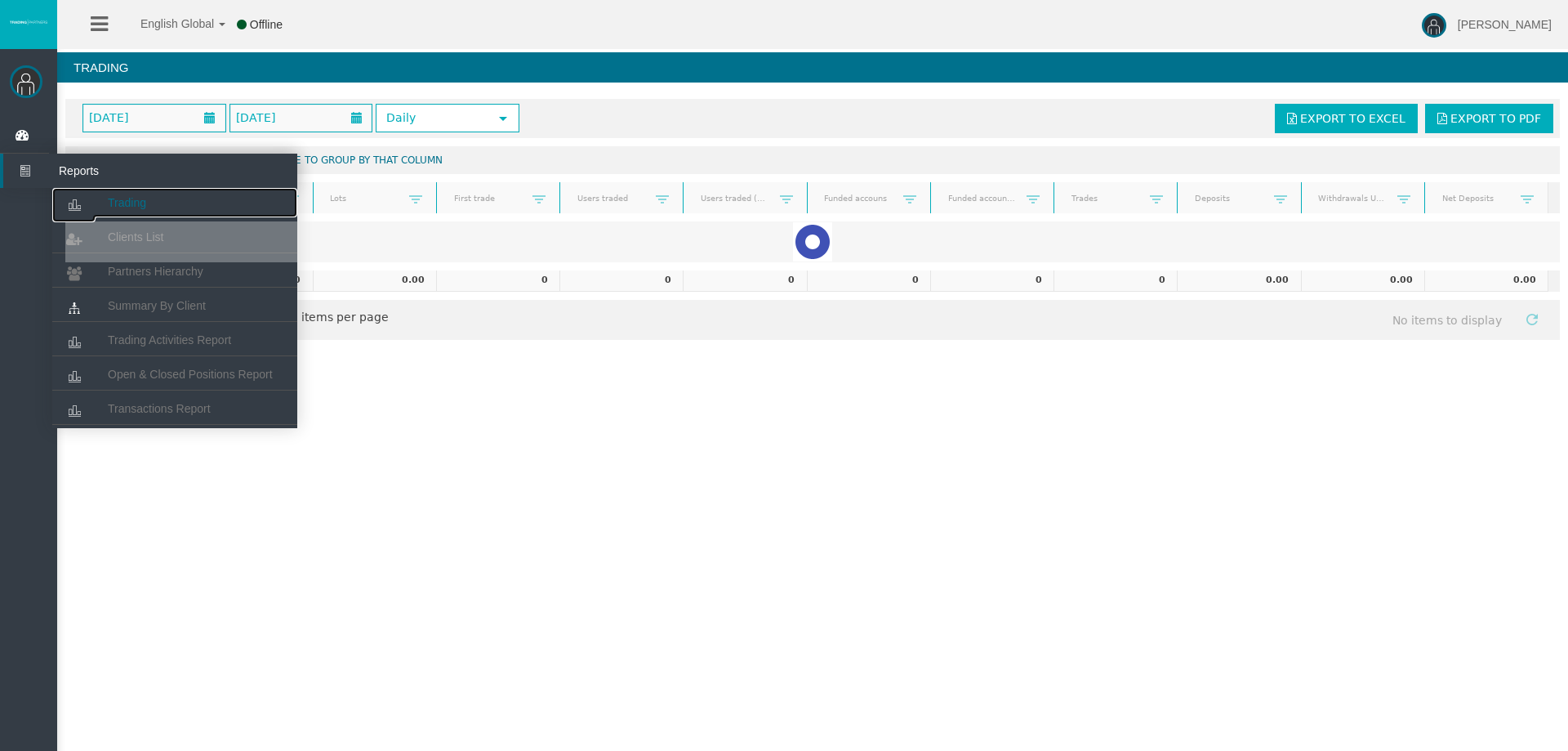
click at [124, 199] on span "Trading" at bounding box center [127, 203] width 38 height 13
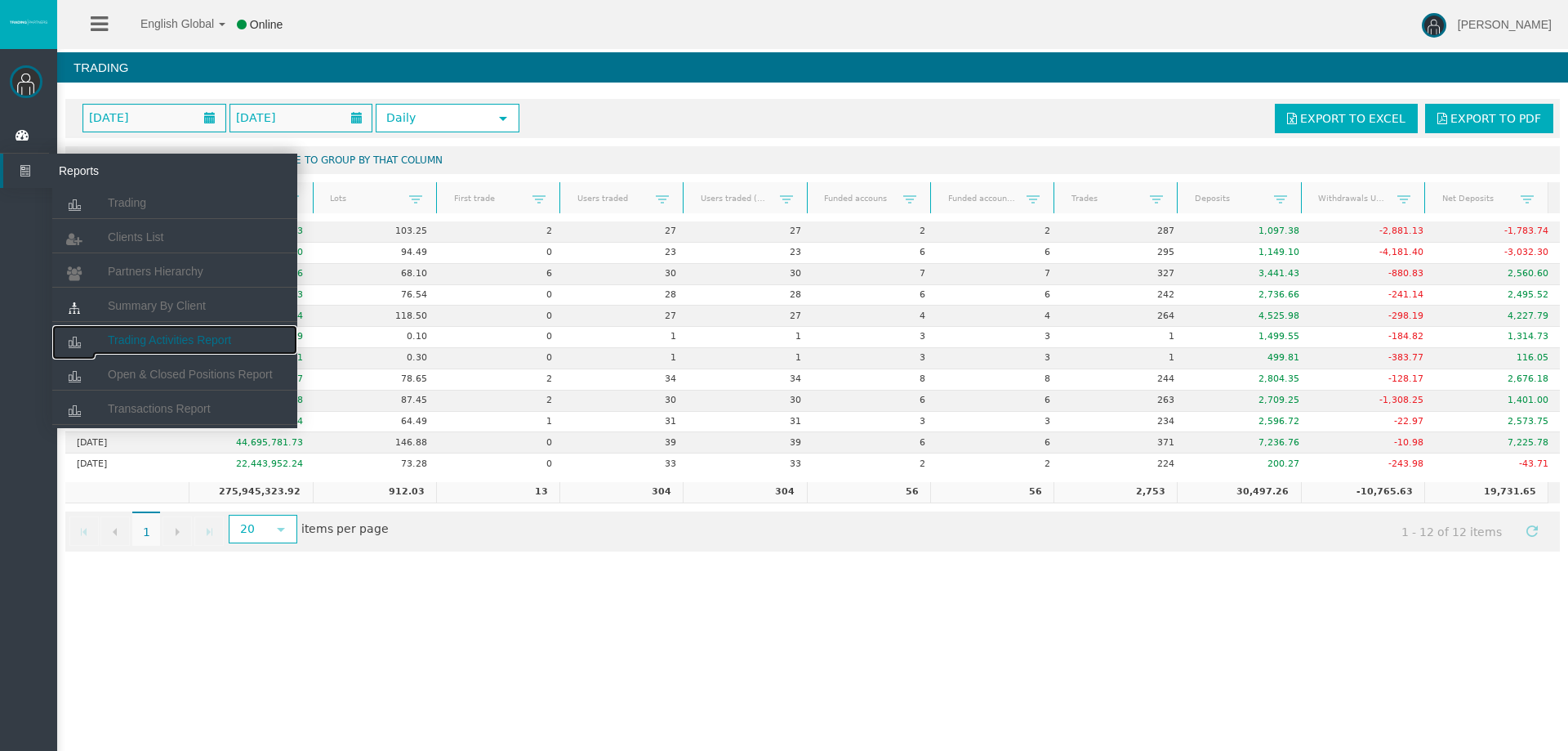
click at [147, 336] on span "Trading Activities Report" at bounding box center [170, 340] width 124 height 13
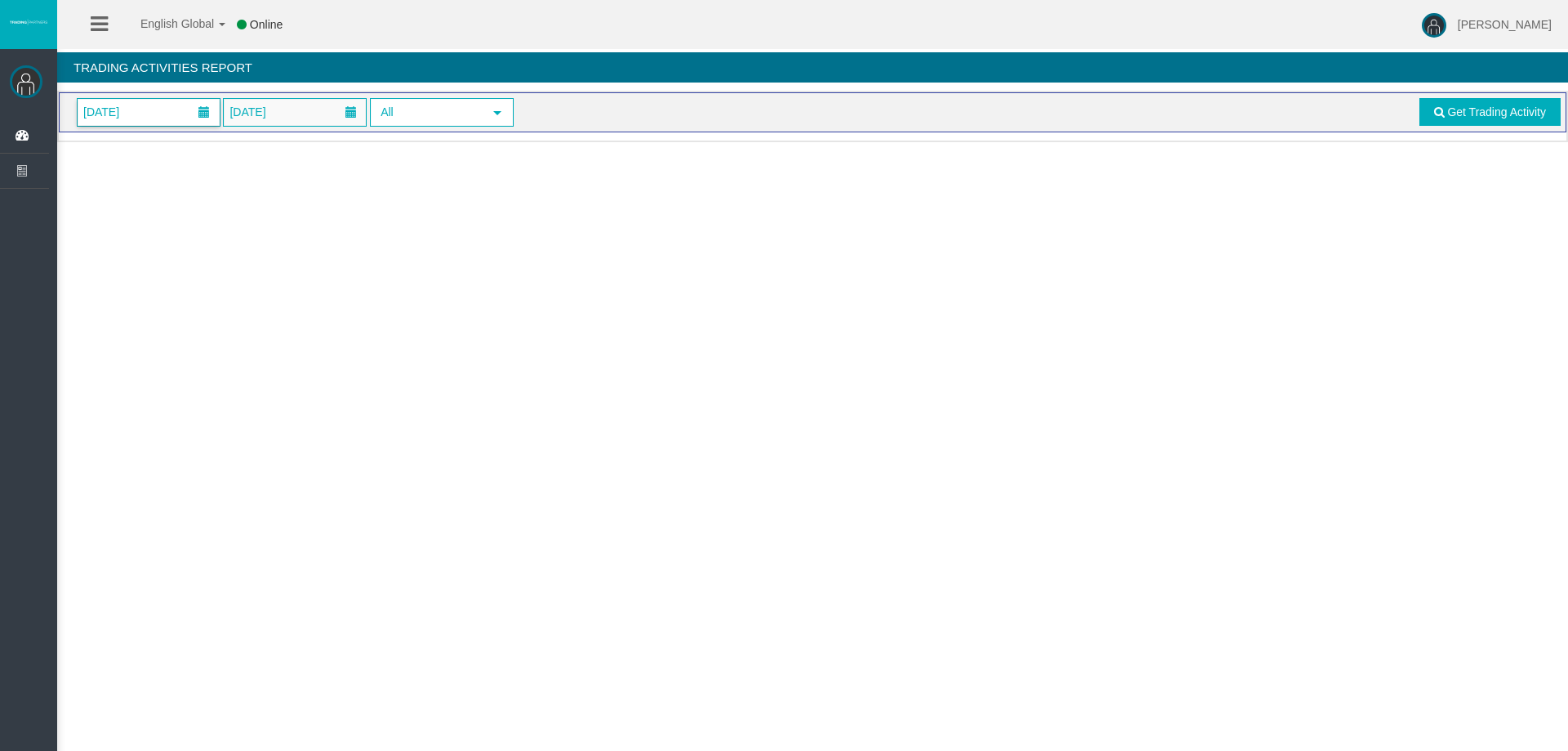
click at [150, 114] on span "[DATE]" at bounding box center [148, 112] width 142 height 27
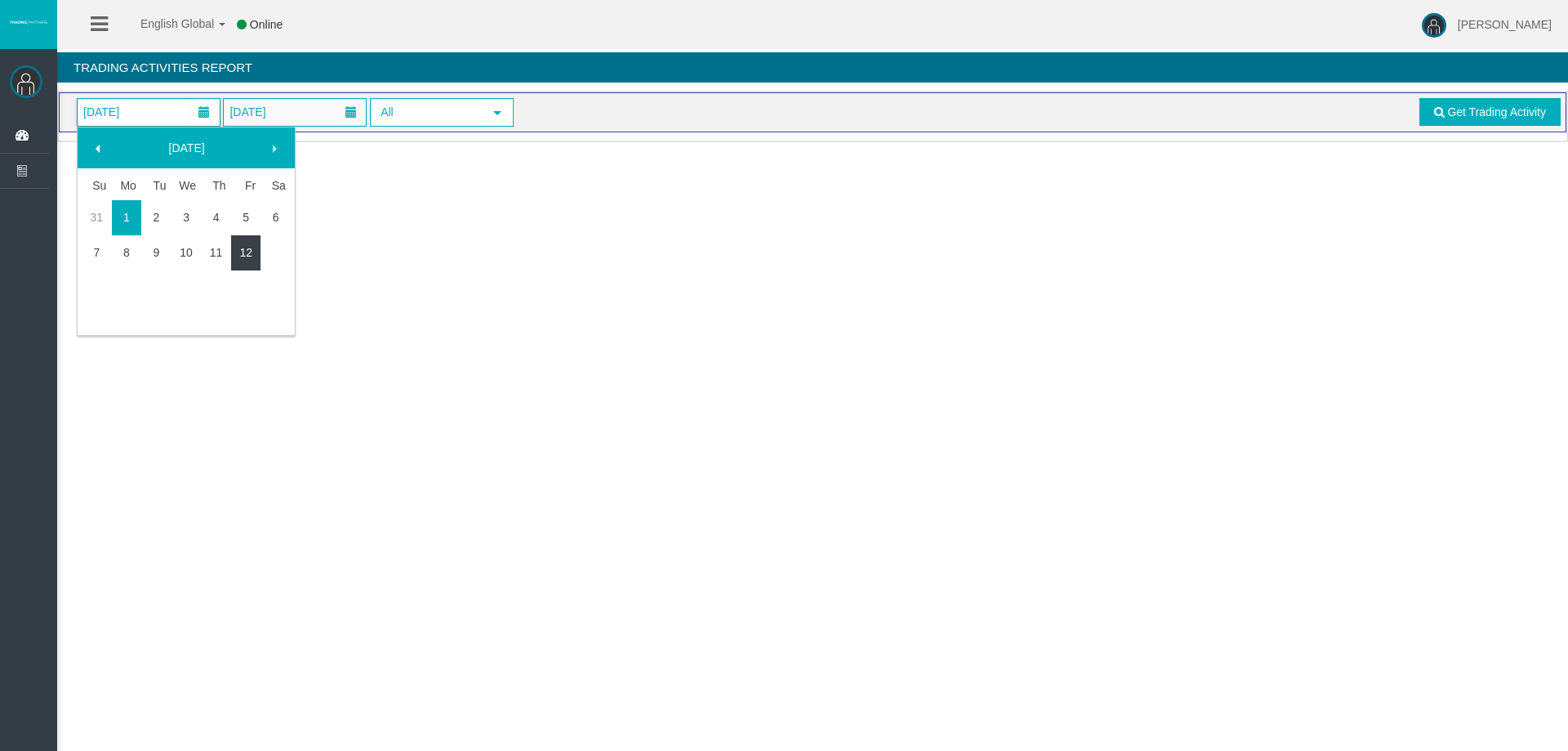
click at [234, 255] on link "12" at bounding box center [246, 252] width 30 height 29
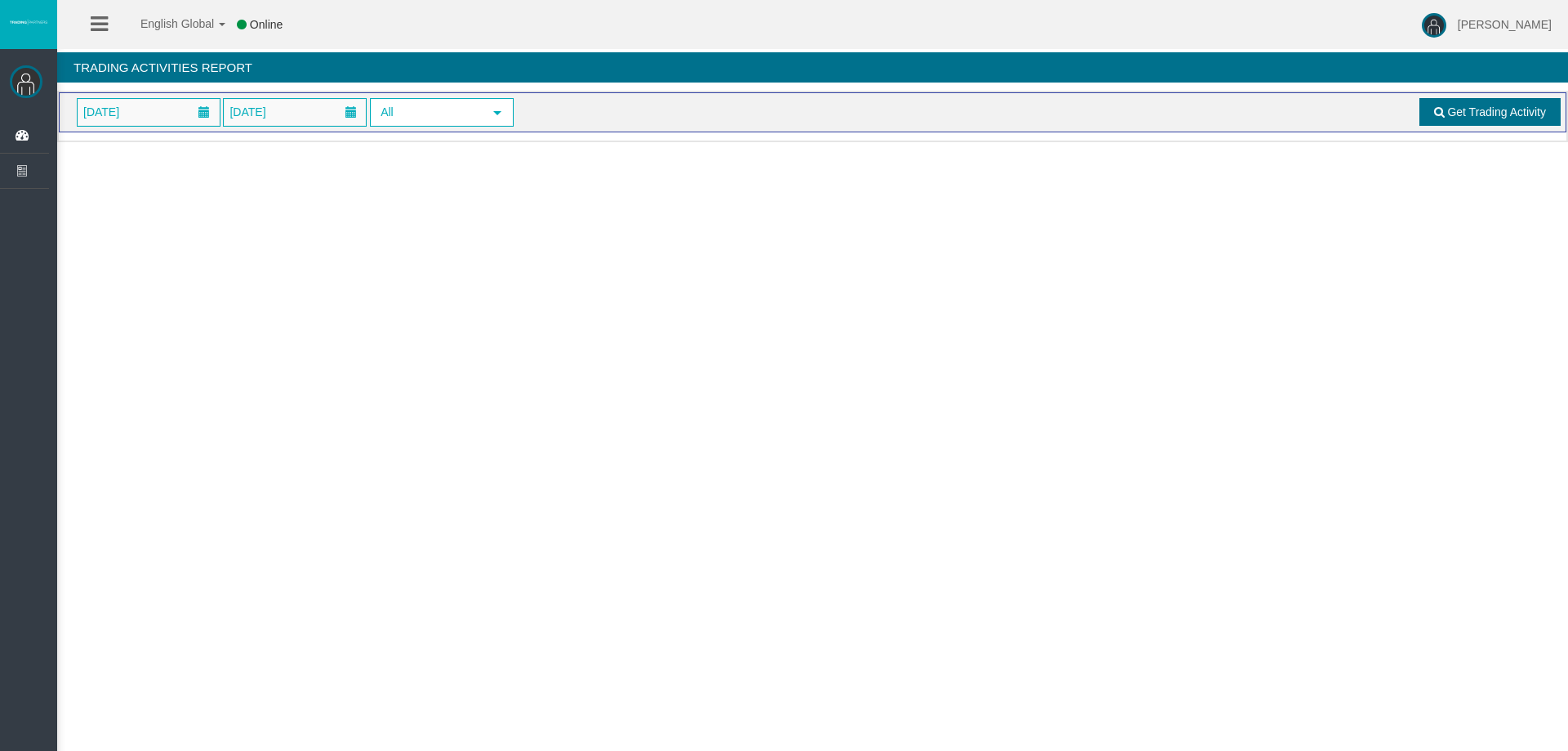
click at [1451, 111] on span "Get Trading Activity" at bounding box center [1497, 112] width 99 height 13
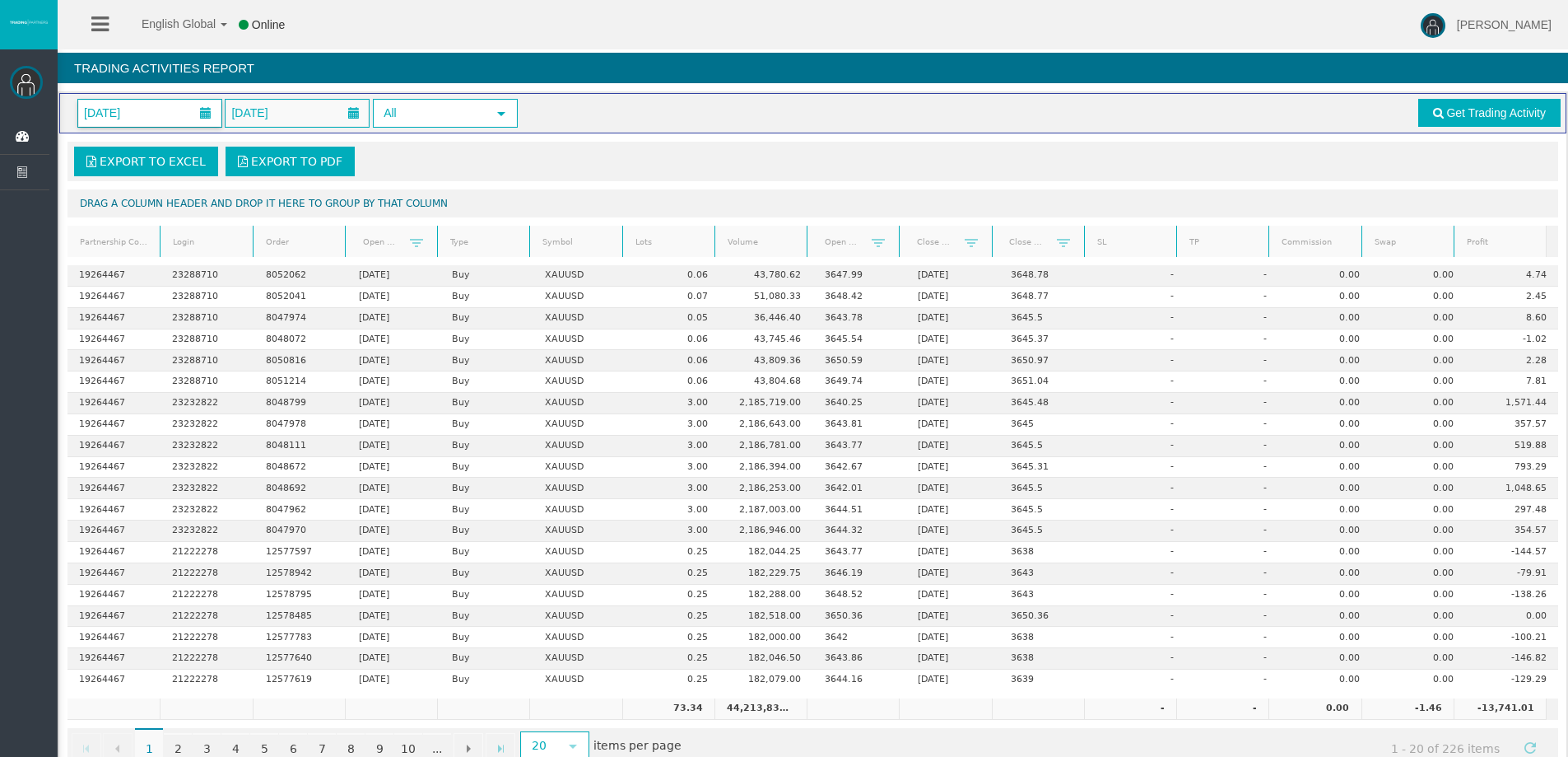
click at [125, 112] on span "[DATE]" at bounding box center [103, 113] width 46 height 23
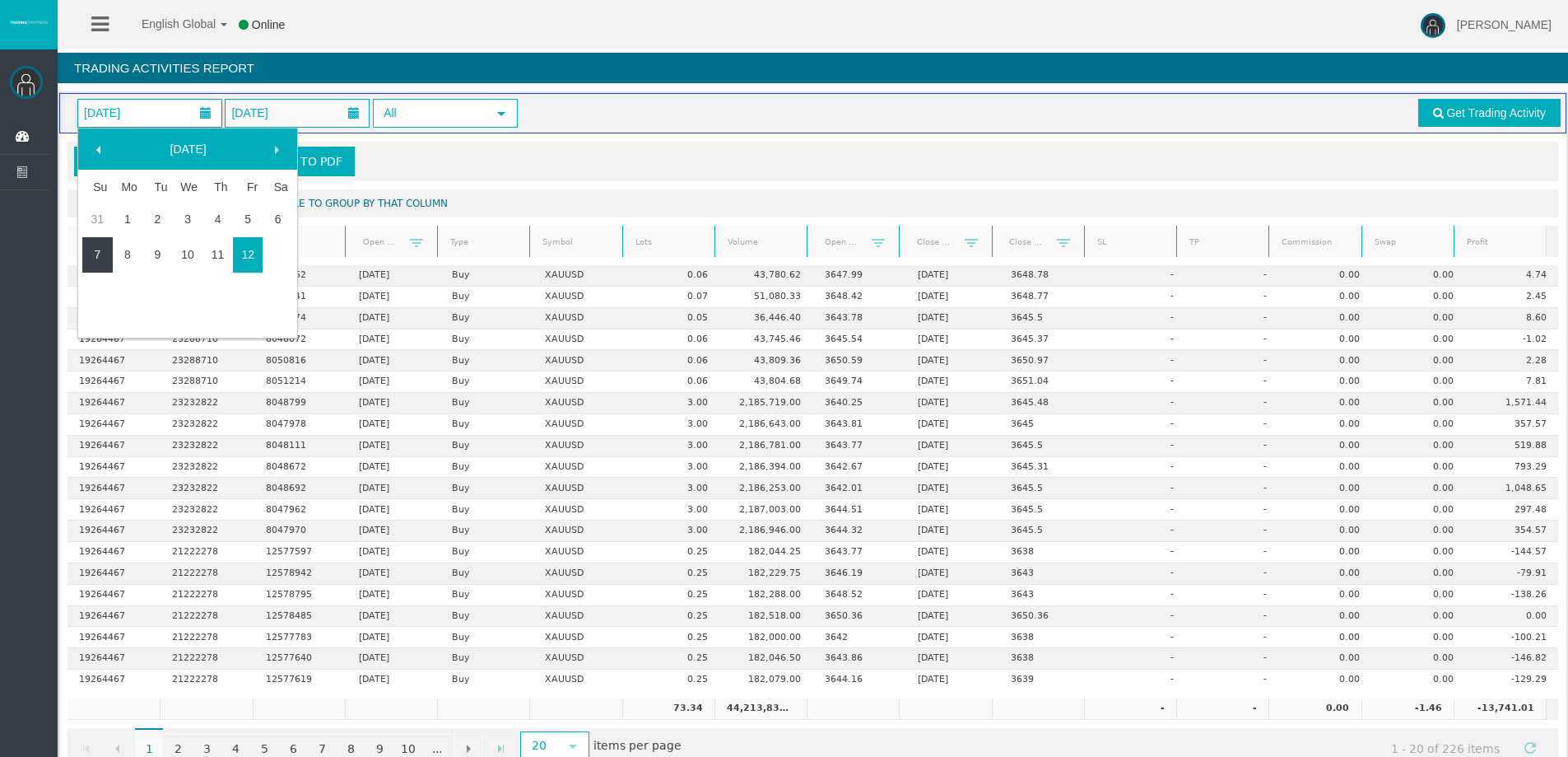
click at [101, 248] on link "7" at bounding box center [97, 254] width 30 height 30
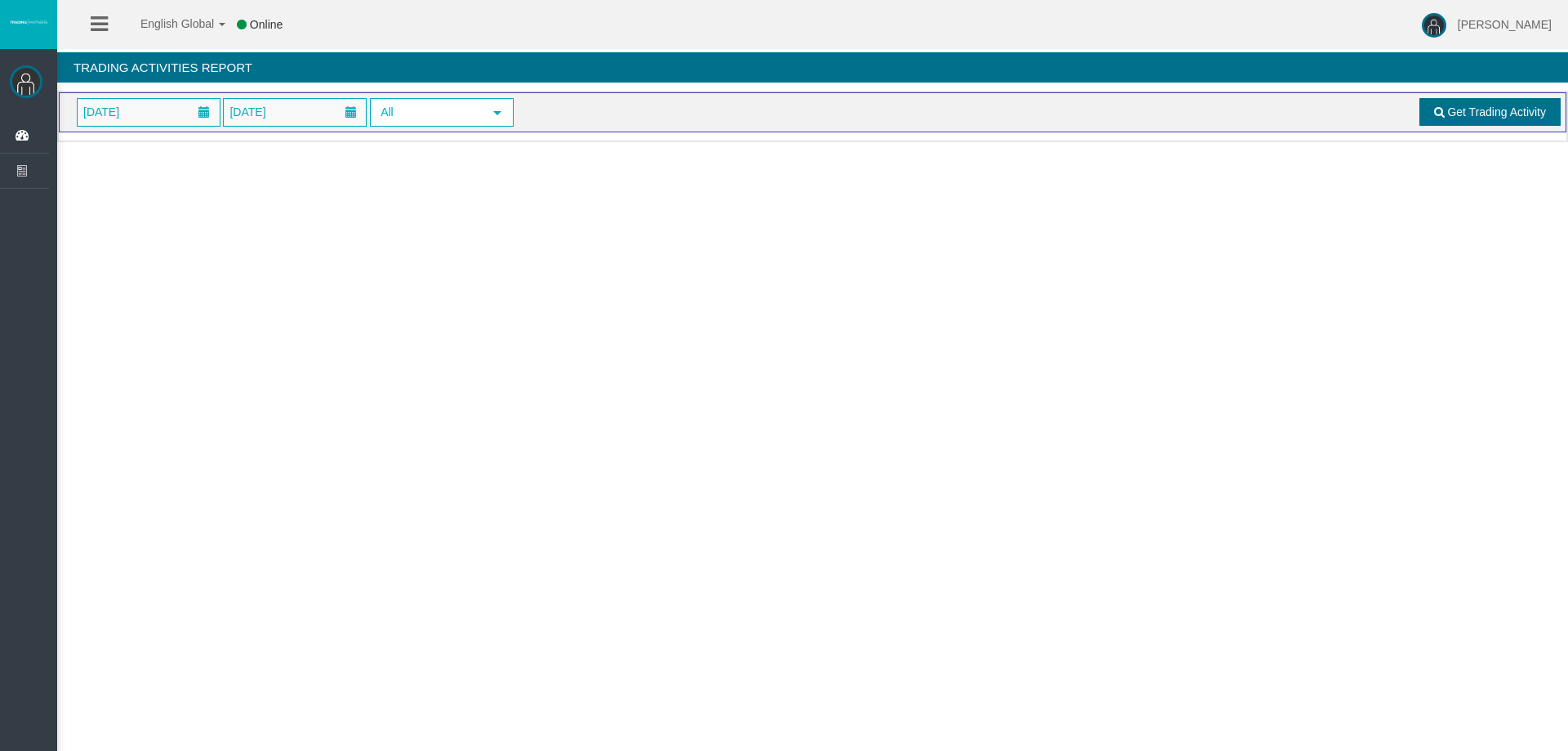
click at [1518, 104] on link "Get Trading Activity" at bounding box center [1490, 112] width 142 height 28
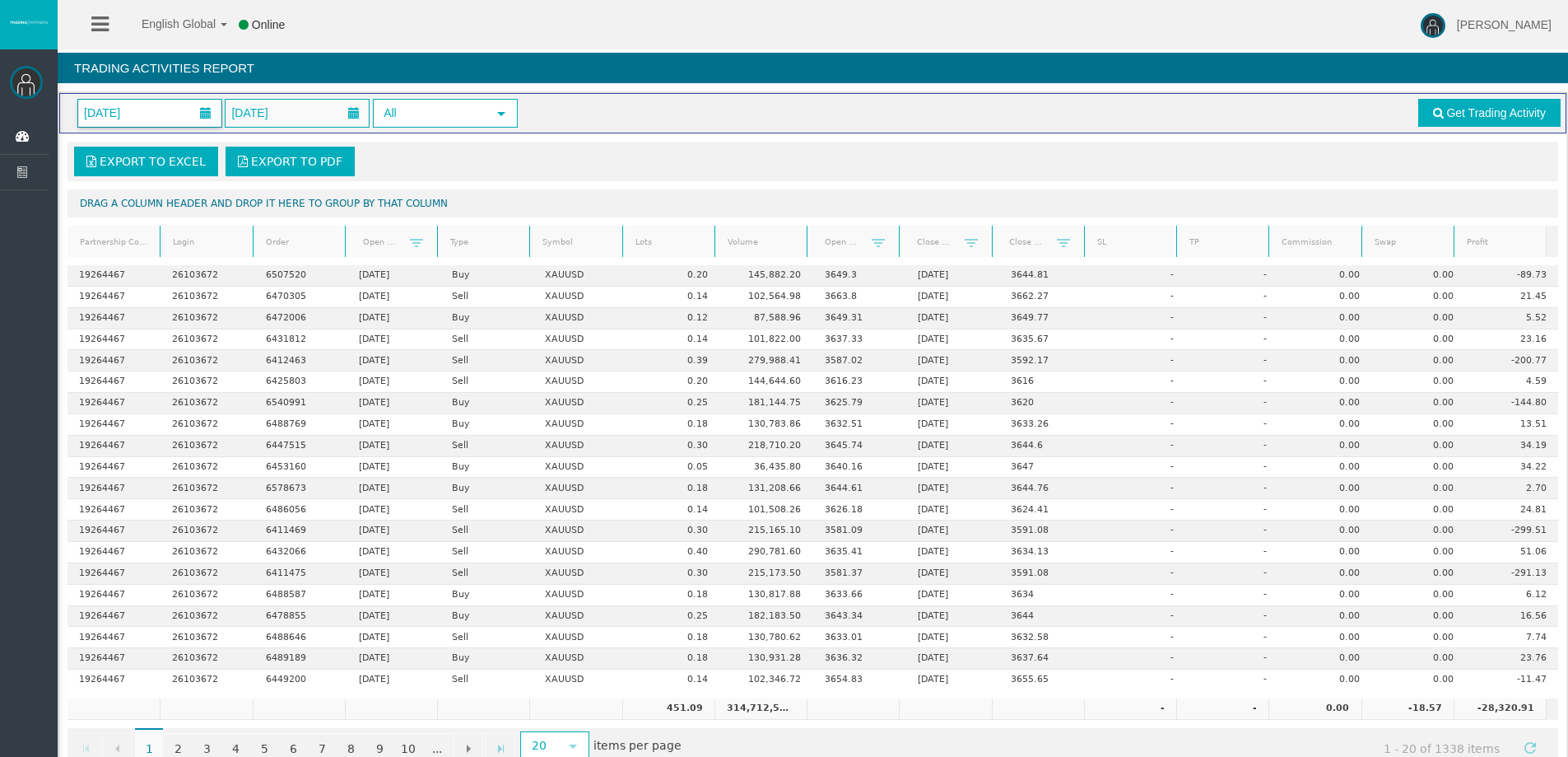
click at [192, 111] on span at bounding box center [206, 114] width 30 height 26
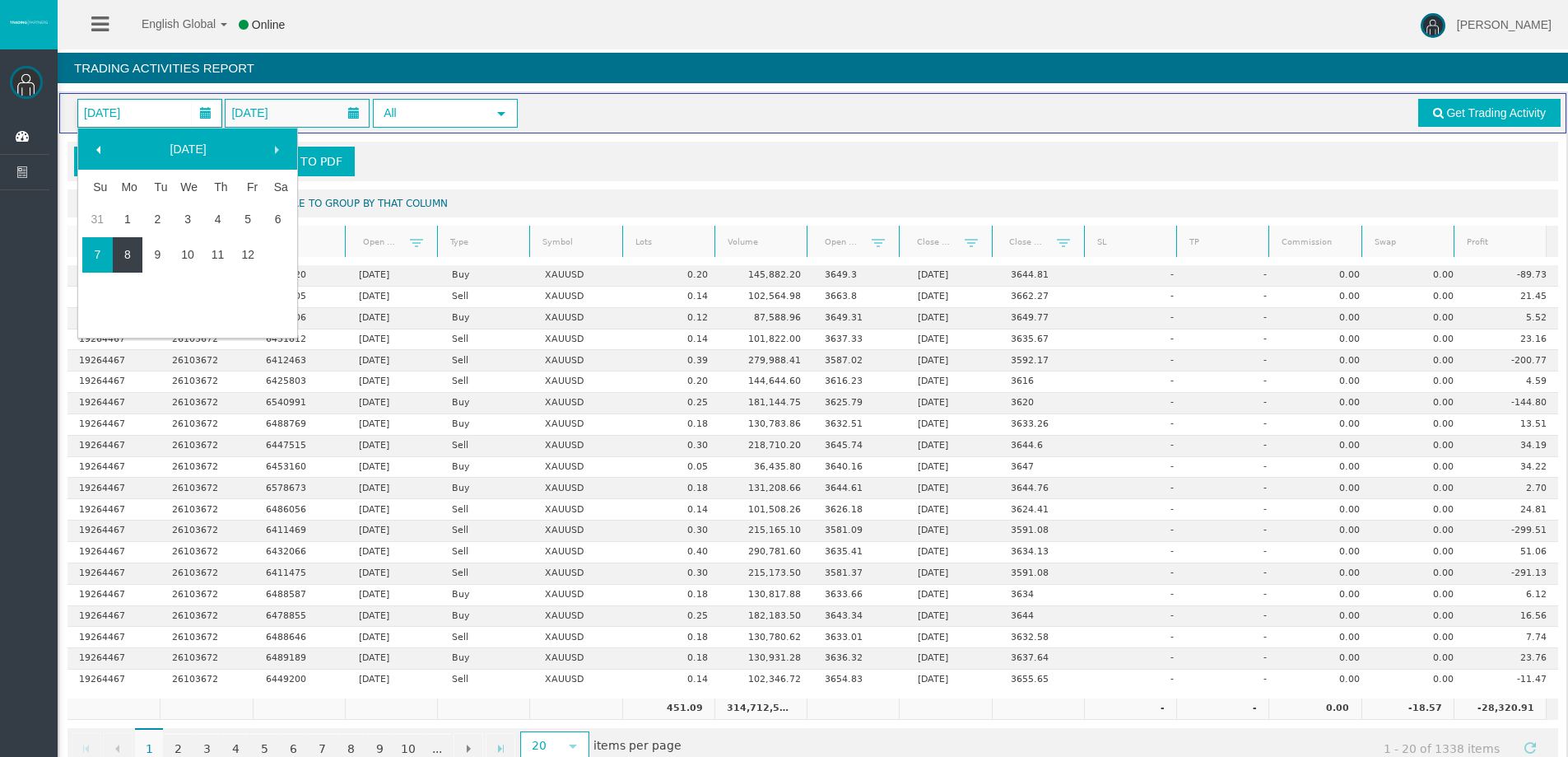
click at [135, 248] on link "8" at bounding box center [128, 254] width 30 height 30
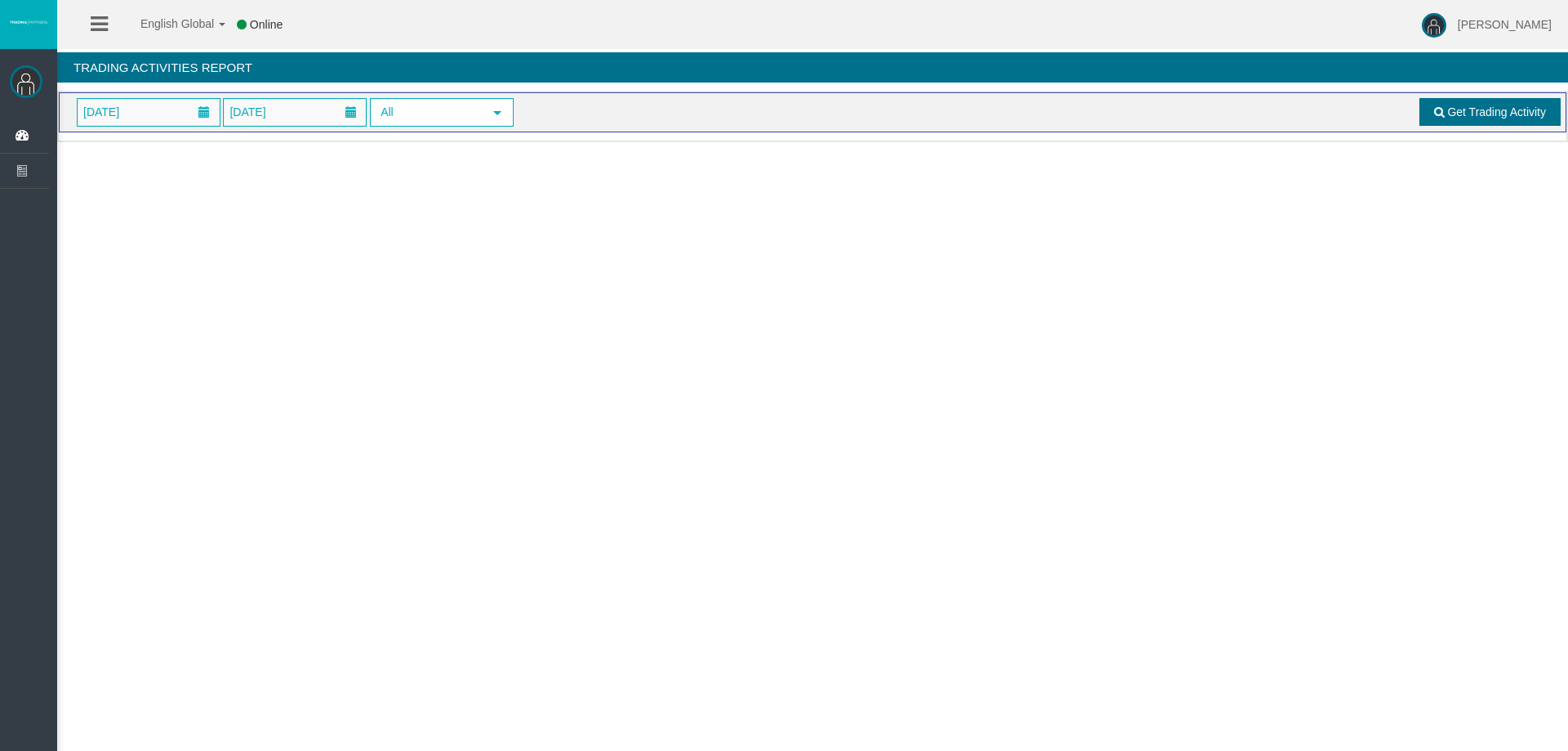
click at [1481, 116] on span "Get Trading Activity" at bounding box center [1497, 112] width 99 height 13
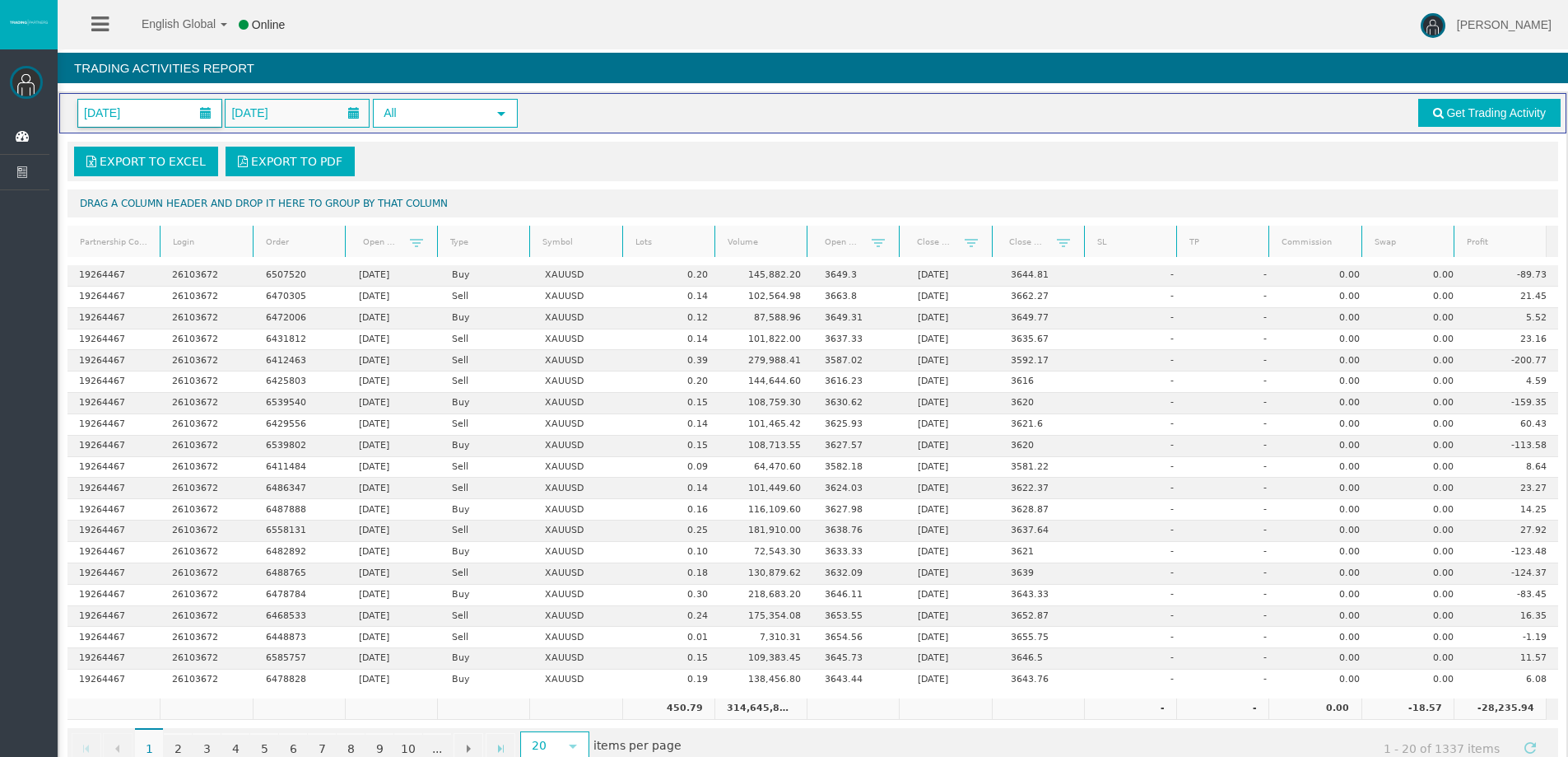
click at [197, 117] on span at bounding box center [206, 114] width 30 height 26
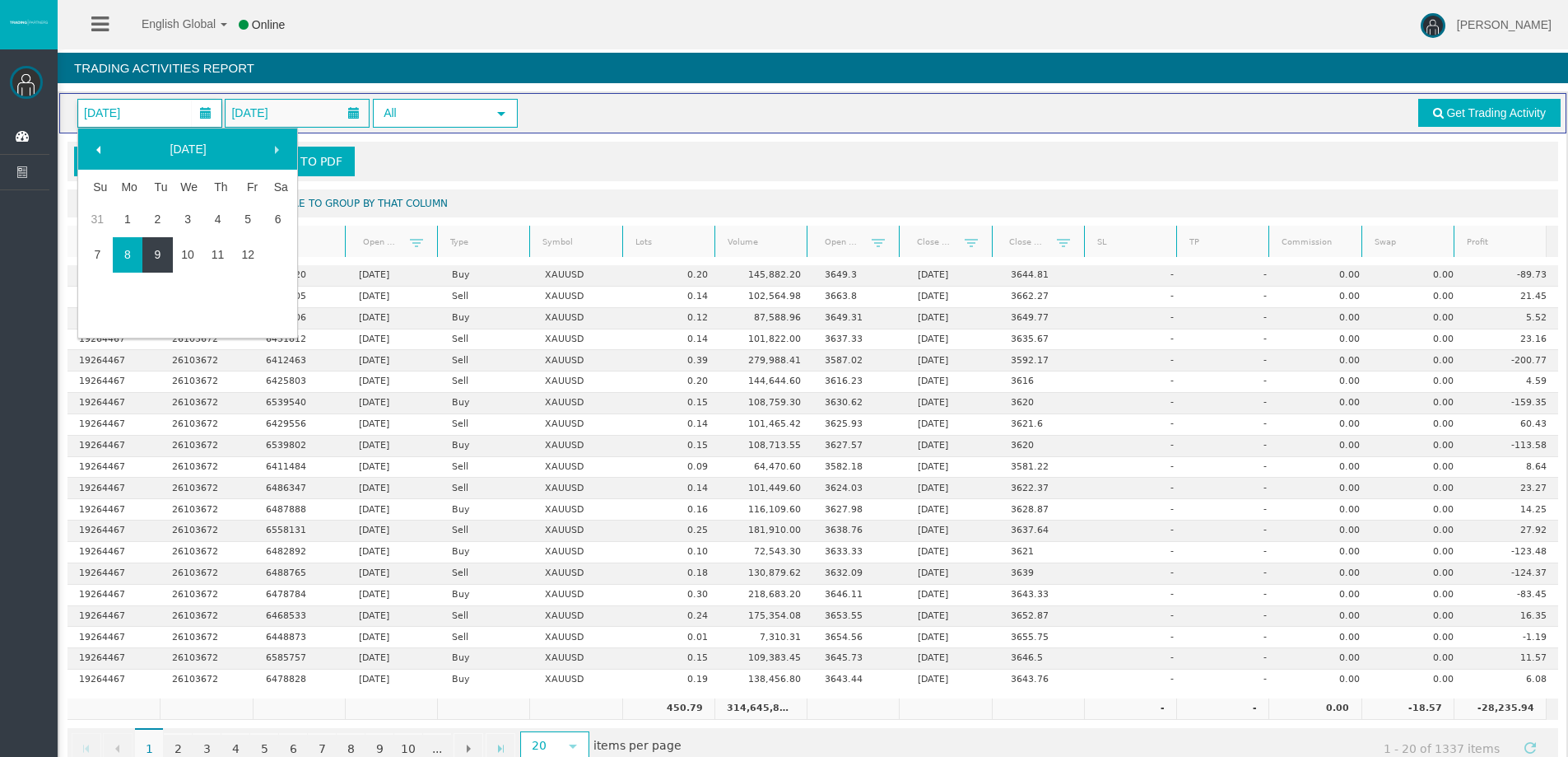
click at [164, 250] on link "9" at bounding box center [157, 254] width 30 height 30
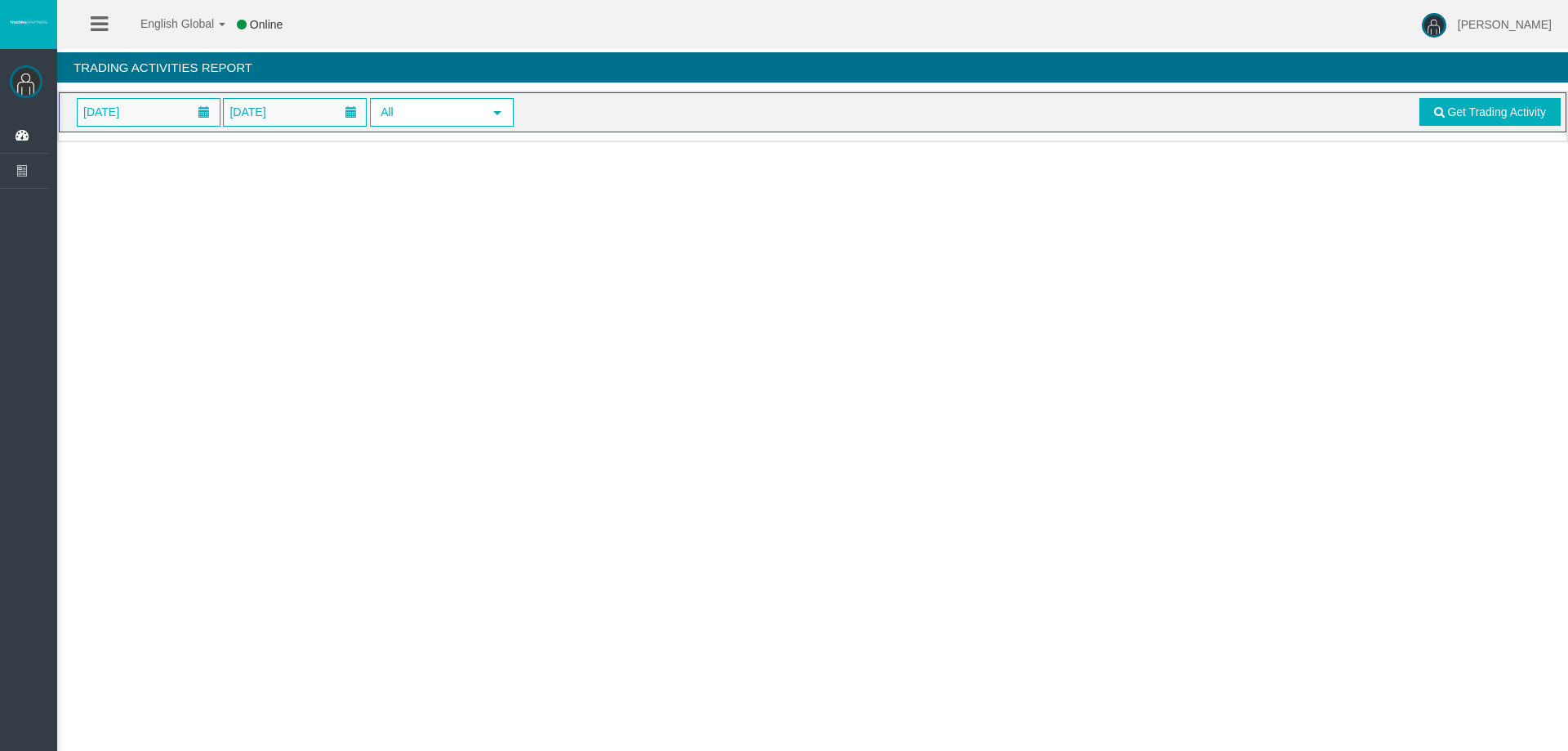
drag, startPoint x: 1453, startPoint y: 113, endPoint x: 1460, endPoint y: 128, distance: 16.6
click at [1456, 121] on link "Get Trading Activity" at bounding box center [1490, 112] width 142 height 28
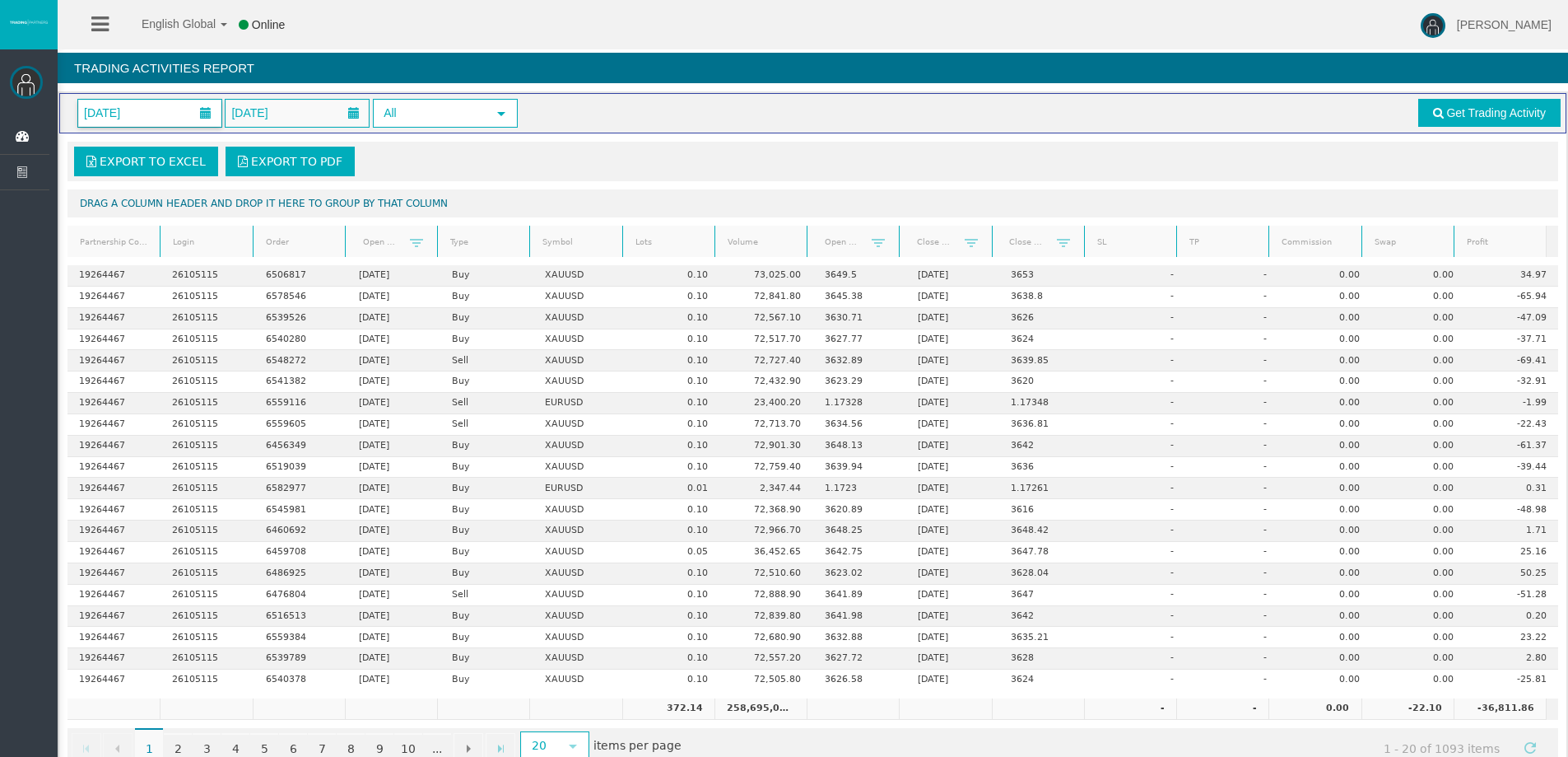
click at [107, 127] on span "[DATE]" at bounding box center [150, 113] width 143 height 27
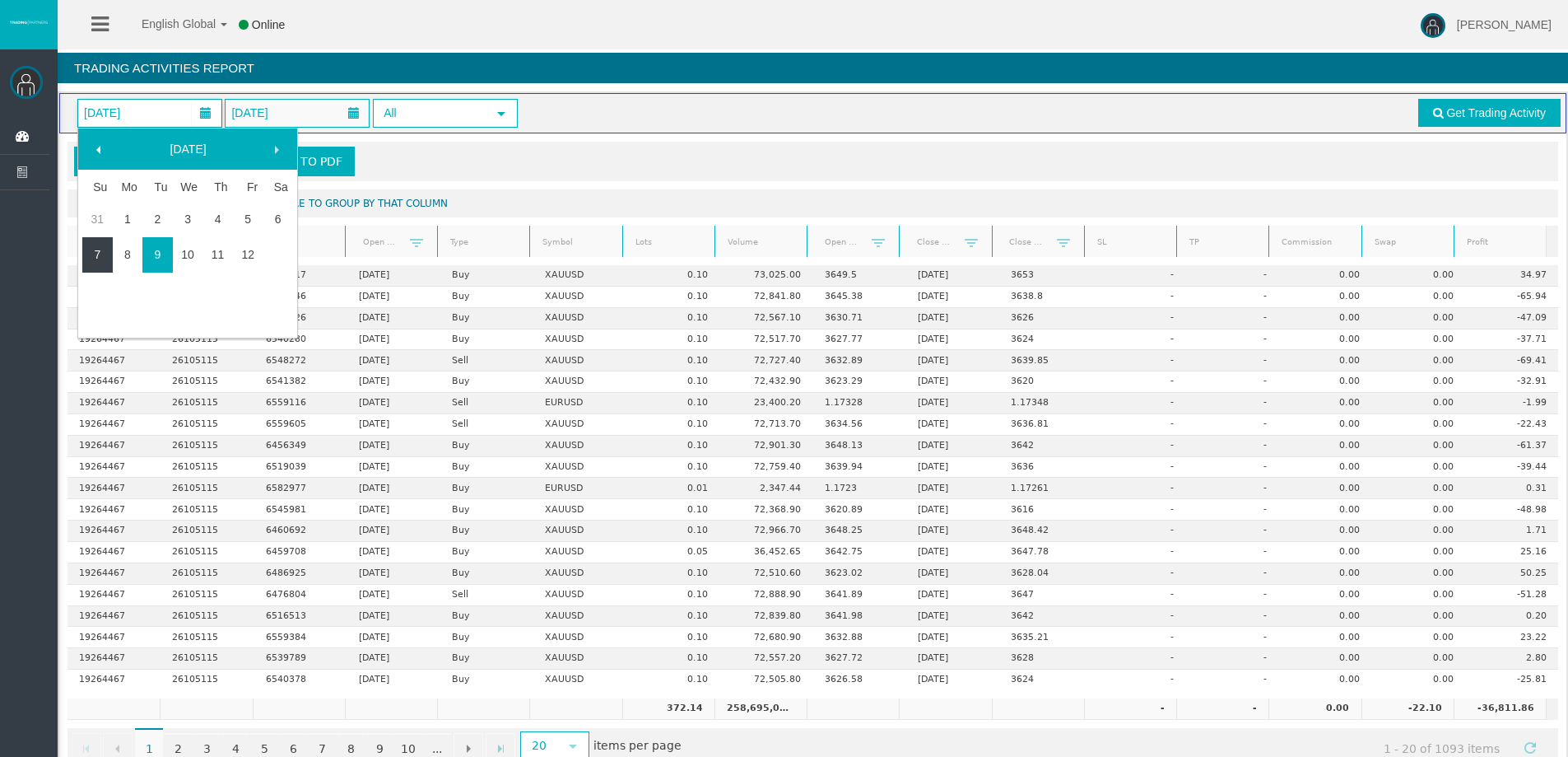
click at [101, 256] on link "7" at bounding box center [97, 254] width 30 height 30
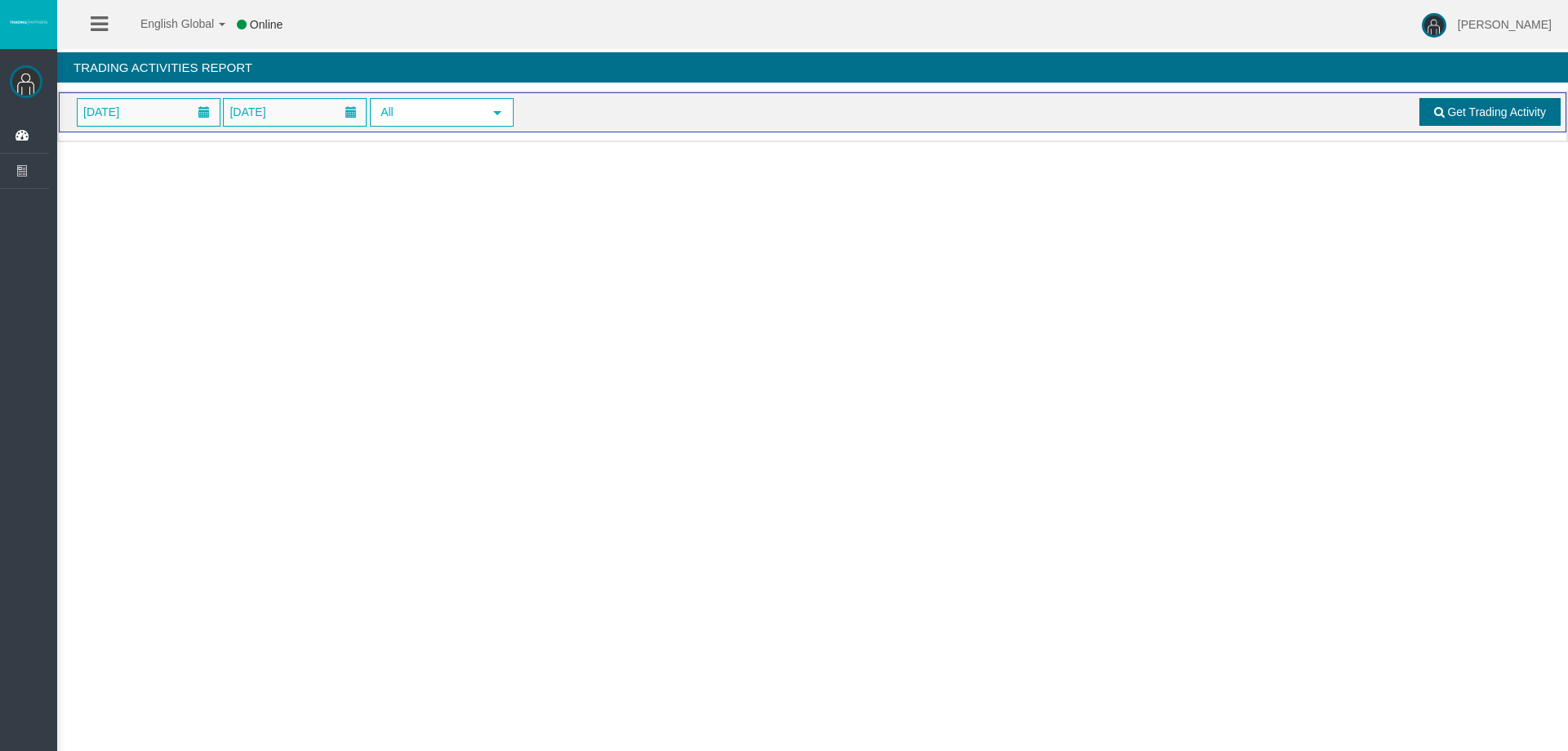
click at [1453, 113] on span "Get Trading Activity" at bounding box center [1497, 112] width 99 height 13
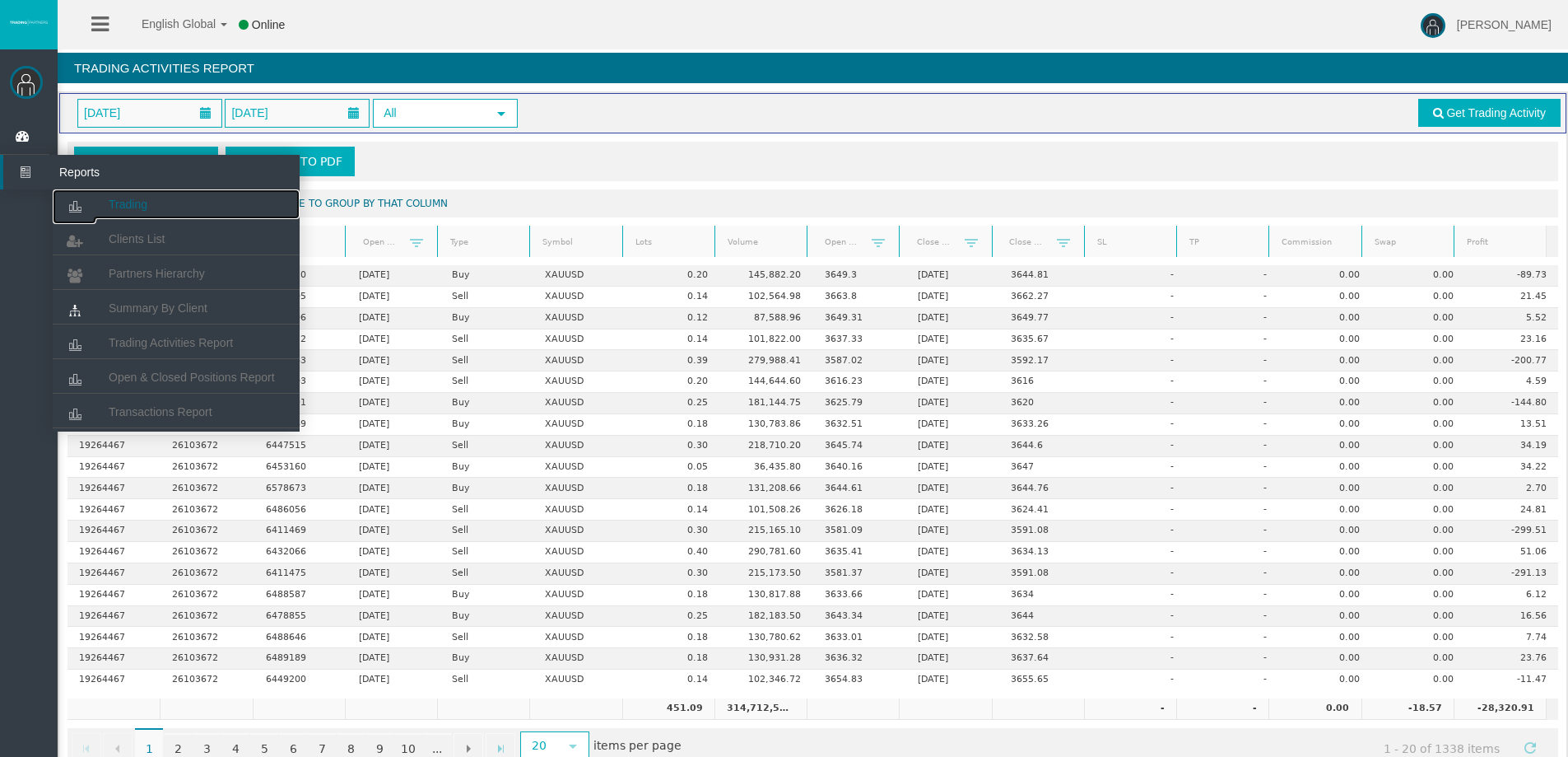
click at [103, 196] on link "Trading" at bounding box center [176, 204] width 247 height 30
